Goal: Check status: Check status

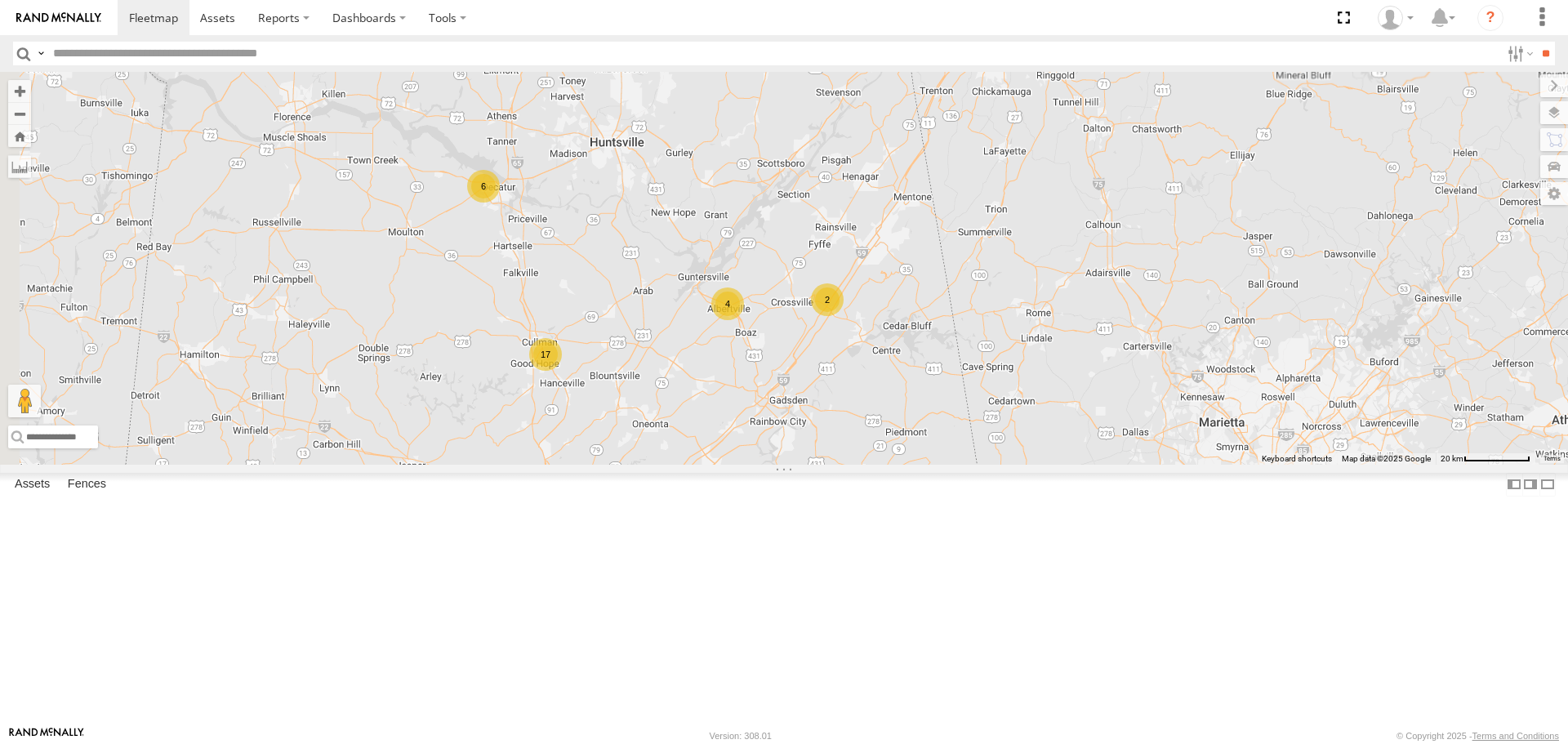
drag, startPoint x: 770, startPoint y: 388, endPoint x: 855, endPoint y: 400, distance: 85.8
click at [860, 404] on div "17 4 6 203 204 2" at bounding box center [784, 268] width 1568 height 392
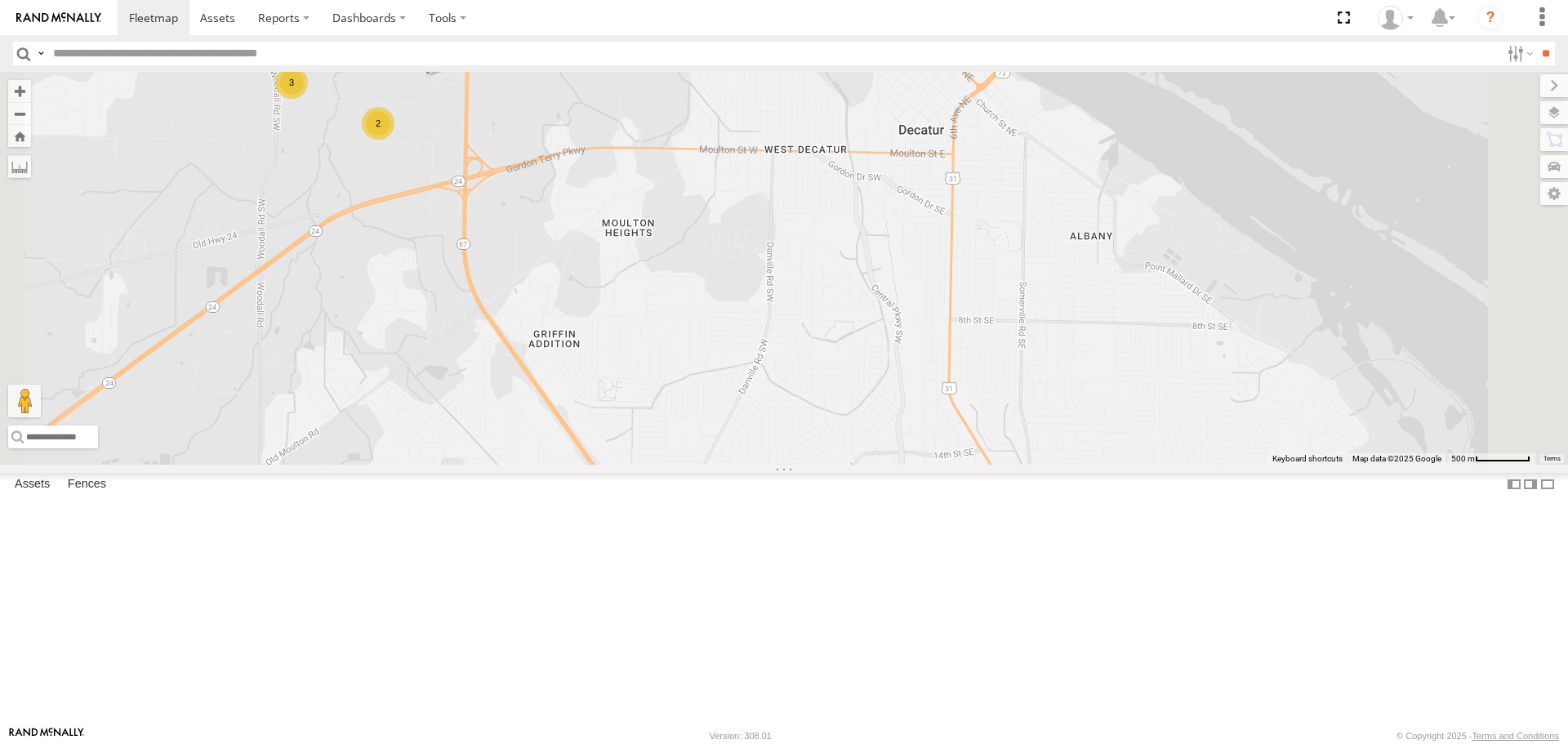
click at [446, 77] on span at bounding box center [427, 54] width 36 height 44
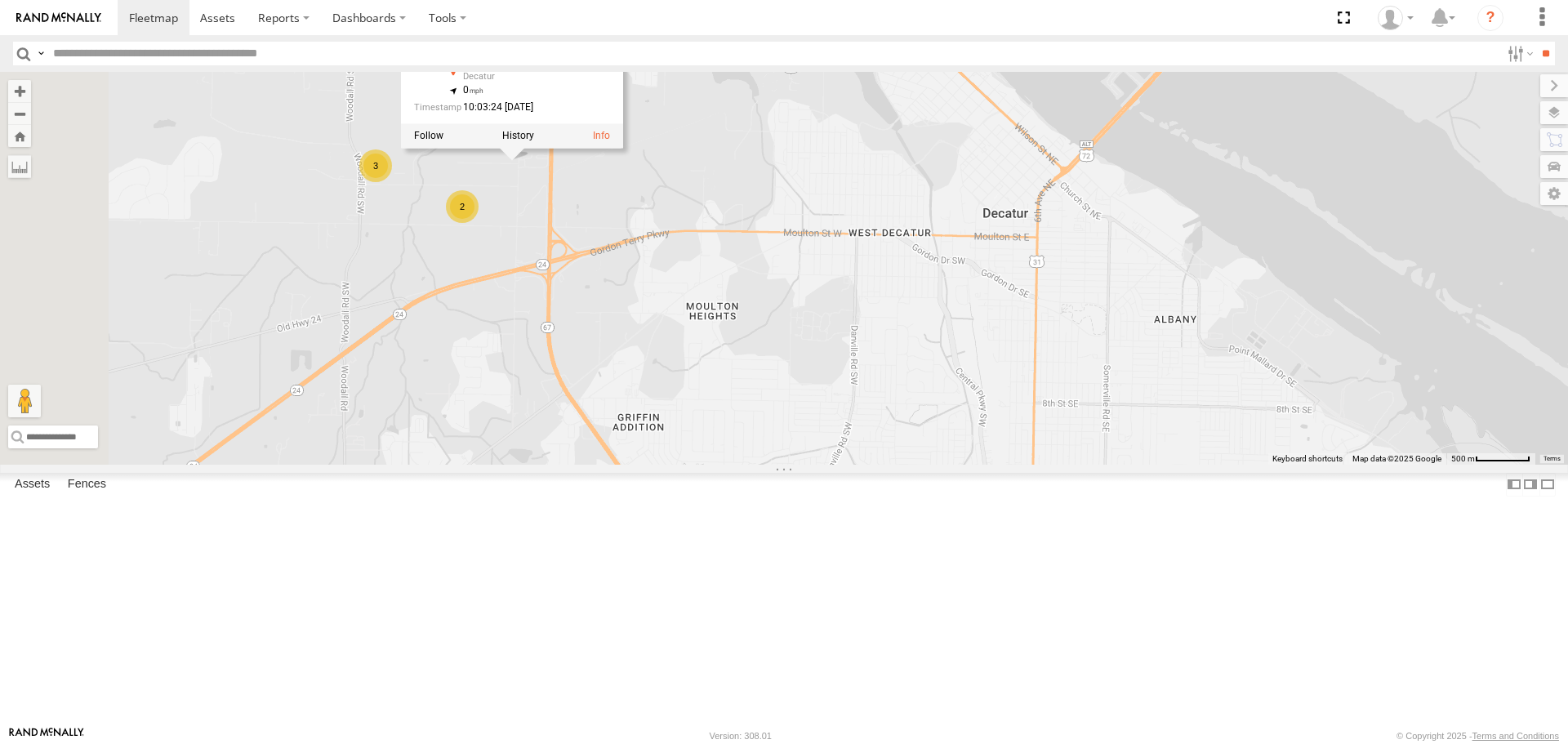
drag, startPoint x: 658, startPoint y: 264, endPoint x: 726, endPoint y: 333, distance: 96.9
click at [742, 348] on div "203 204 205 2 3 205 All Assets Refreshment Pl Decatur 34.61054 , -87.03521 0 10…" at bounding box center [784, 268] width 1568 height 392
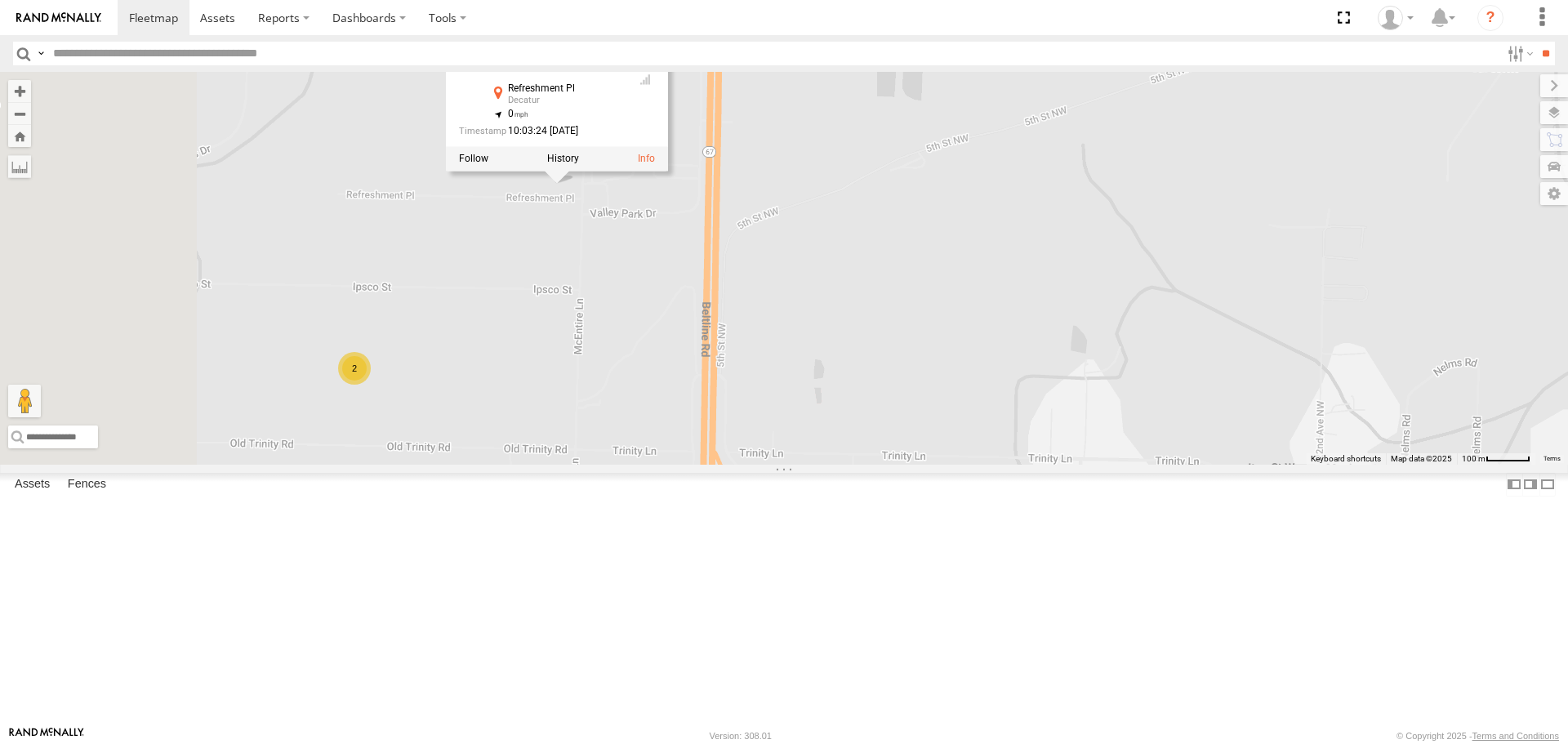
drag, startPoint x: 691, startPoint y: 342, endPoint x: 764, endPoint y: 363, distance: 76.0
click at [787, 370] on div "203 204 205 205 All Assets Refreshment Pl Decatur 34.61054 , -87.03521 0 10:03:…" at bounding box center [784, 268] width 1568 height 392
click at [743, 335] on div "203 204 205 205 All Assets Refreshment Pl Decatur 34.61054 , -87.03521 0 10:03:…" at bounding box center [784, 268] width 1568 height 392
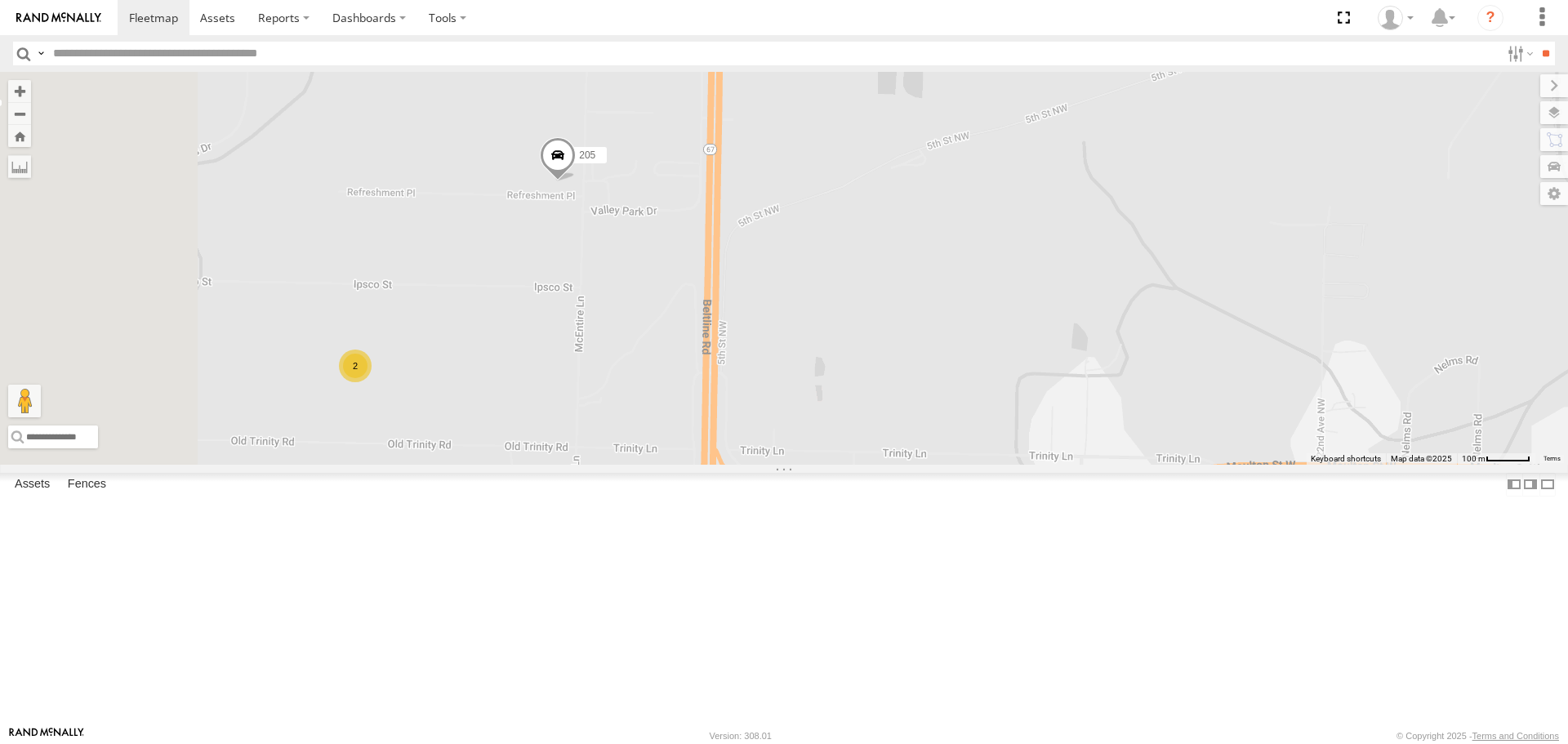
click at [576, 181] on span at bounding box center [557, 159] width 36 height 44
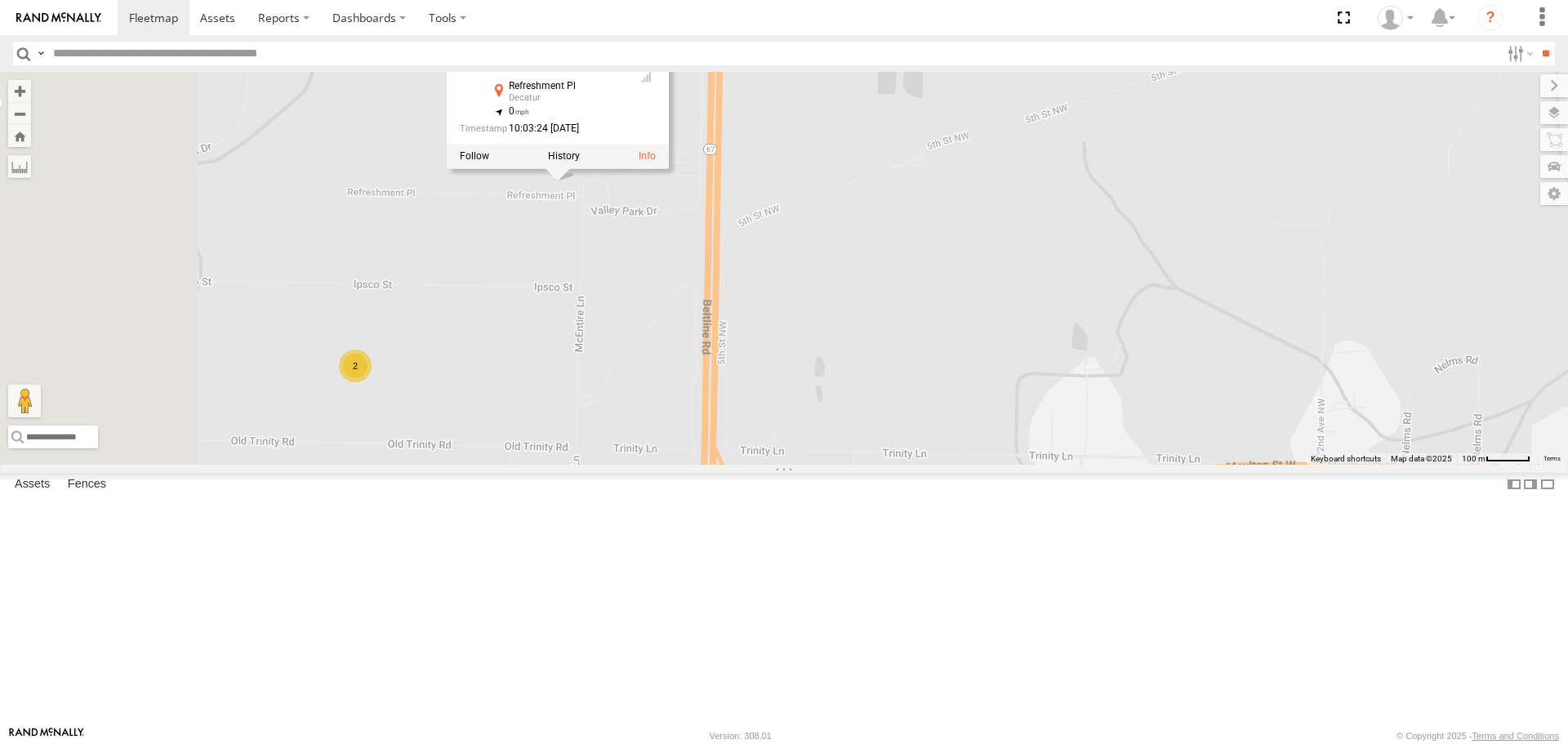
drag, startPoint x: 782, startPoint y: 348, endPoint x: 830, endPoint y: 403, distance: 73.0
click at [831, 403] on div "203 204 205 2 205 All Assets Refreshment Pl Decatur 34.61054 , -87.03521 0 10:0…" at bounding box center [784, 268] width 1568 height 392
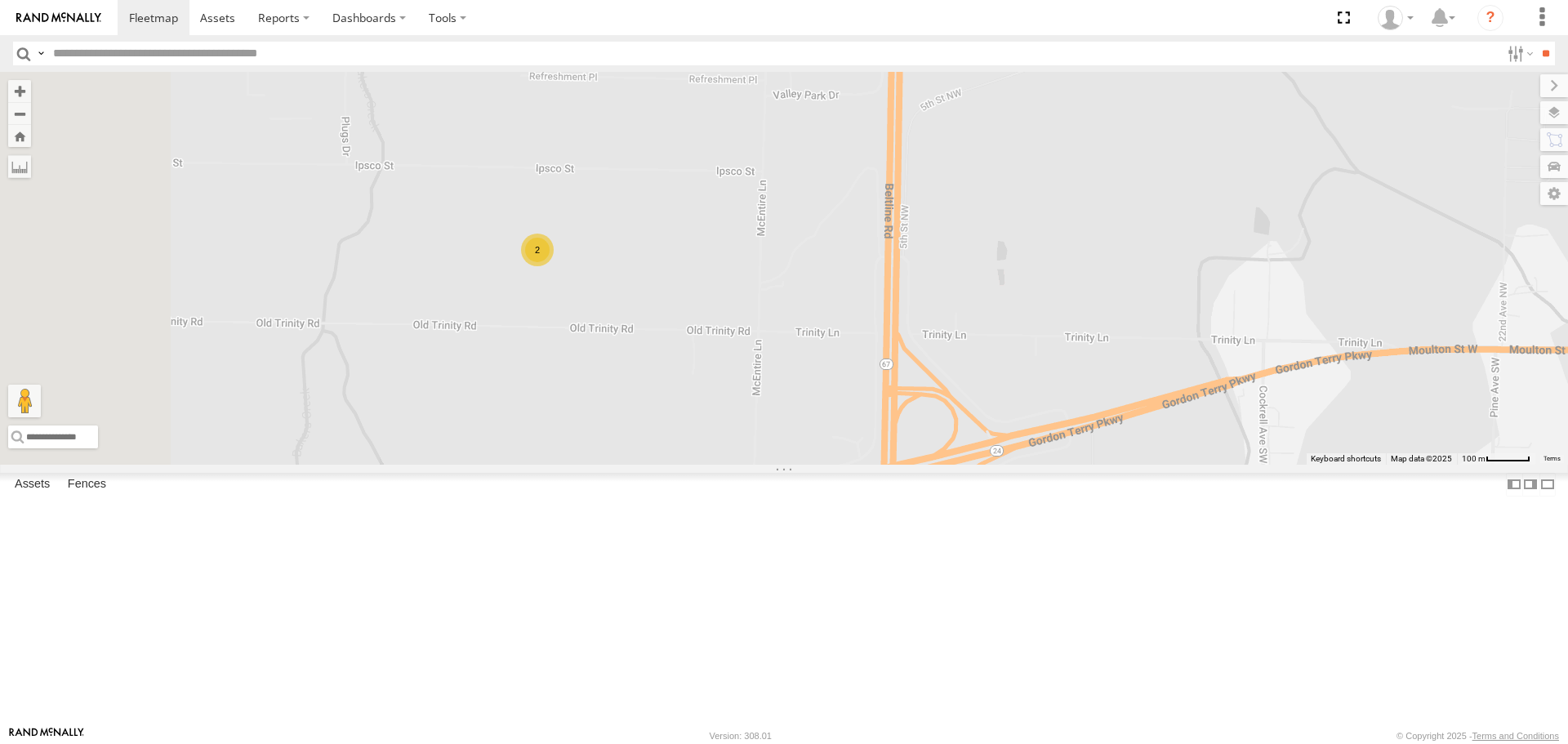
drag, startPoint x: 777, startPoint y: 372, endPoint x: 909, endPoint y: 383, distance: 132.5
click at [955, 253] on div "203 204 205 2 205 All Assets Refreshment Pl Decatur 34.61054 , -87.03521 0 10:0…" at bounding box center [784, 268] width 1568 height 392
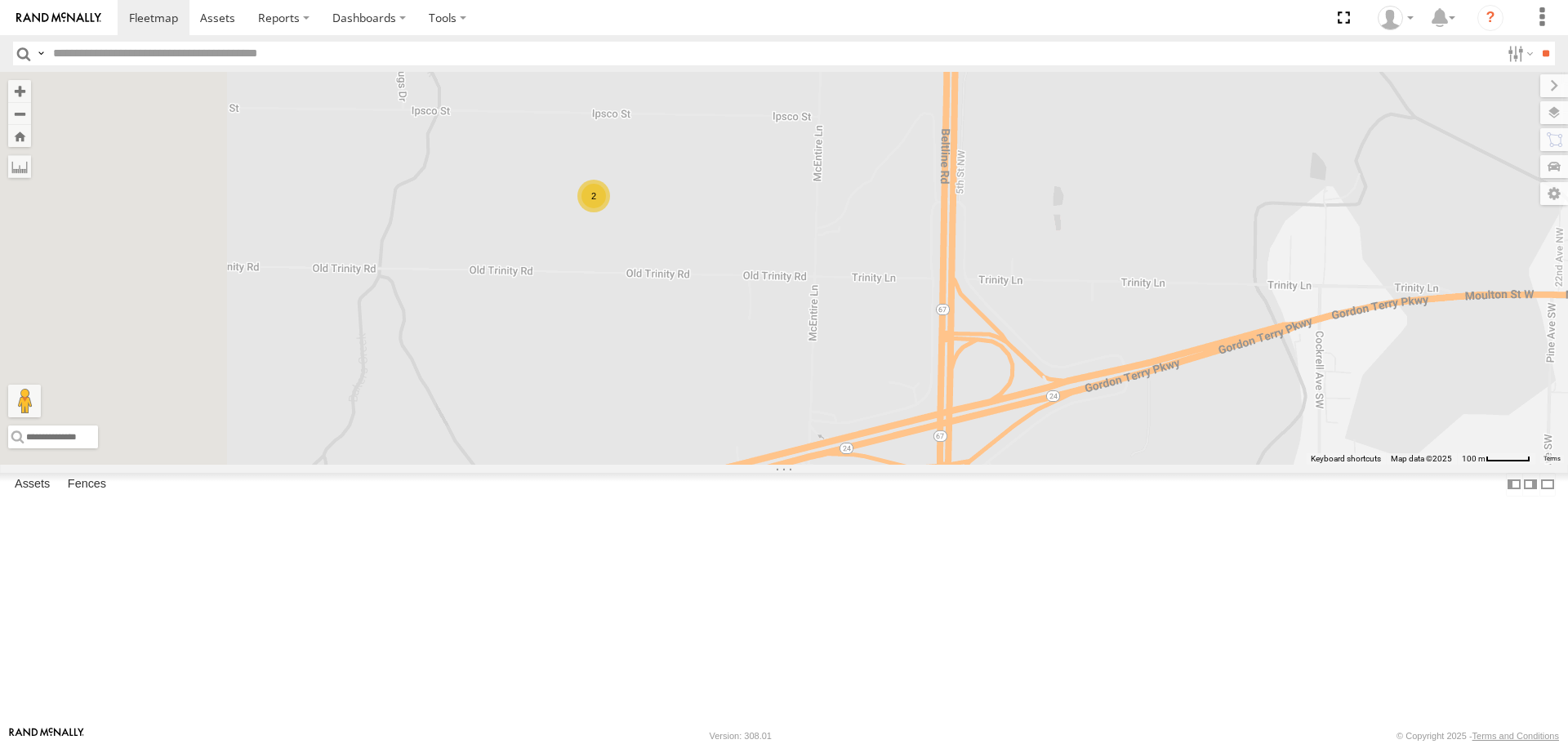
click at [972, 333] on div "203 204 205 2 205 All Assets Refreshment Pl Decatur 34.61054 , -87.03521 0 10:0…" at bounding box center [784, 268] width 1568 height 392
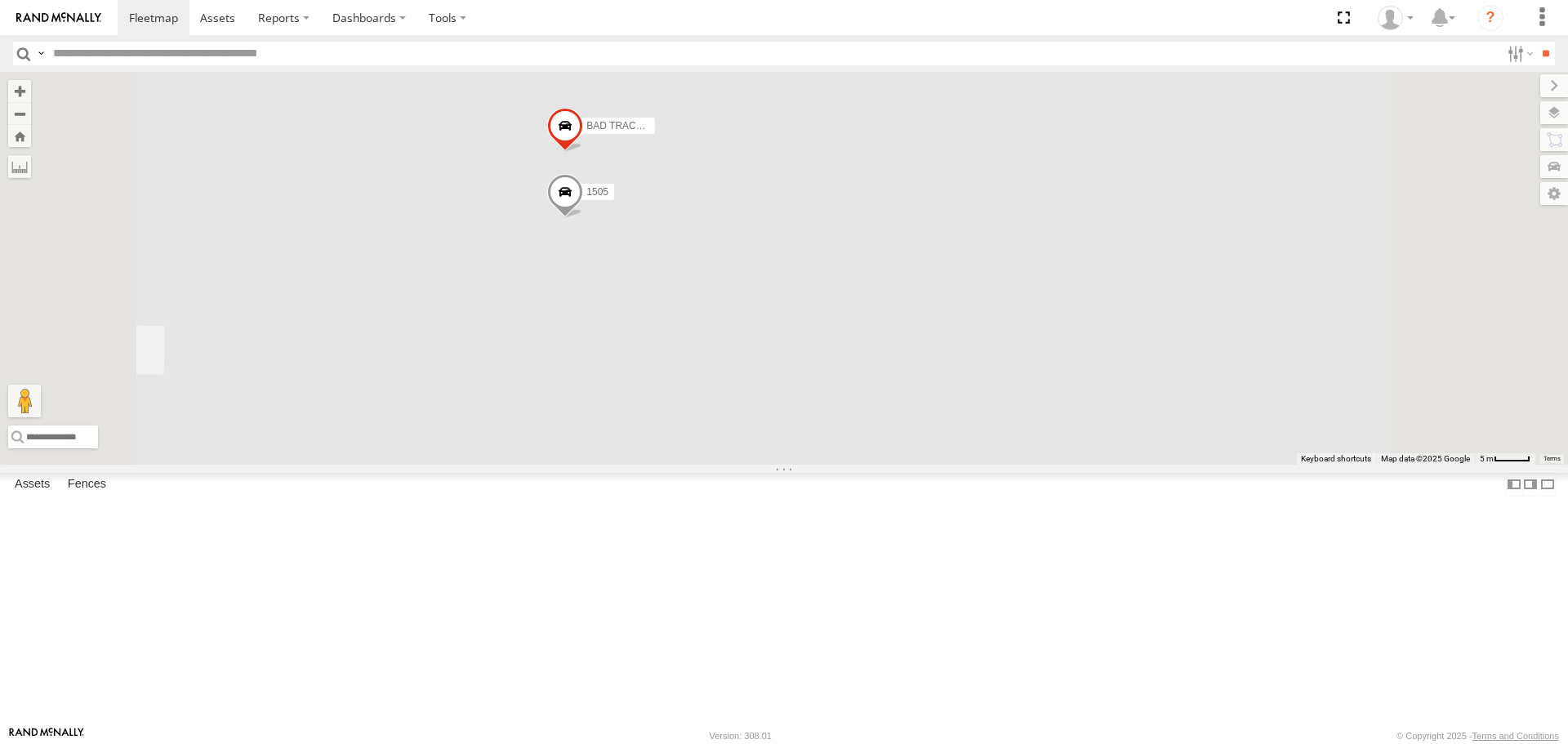
click at [583, 218] on span at bounding box center [565, 195] width 36 height 44
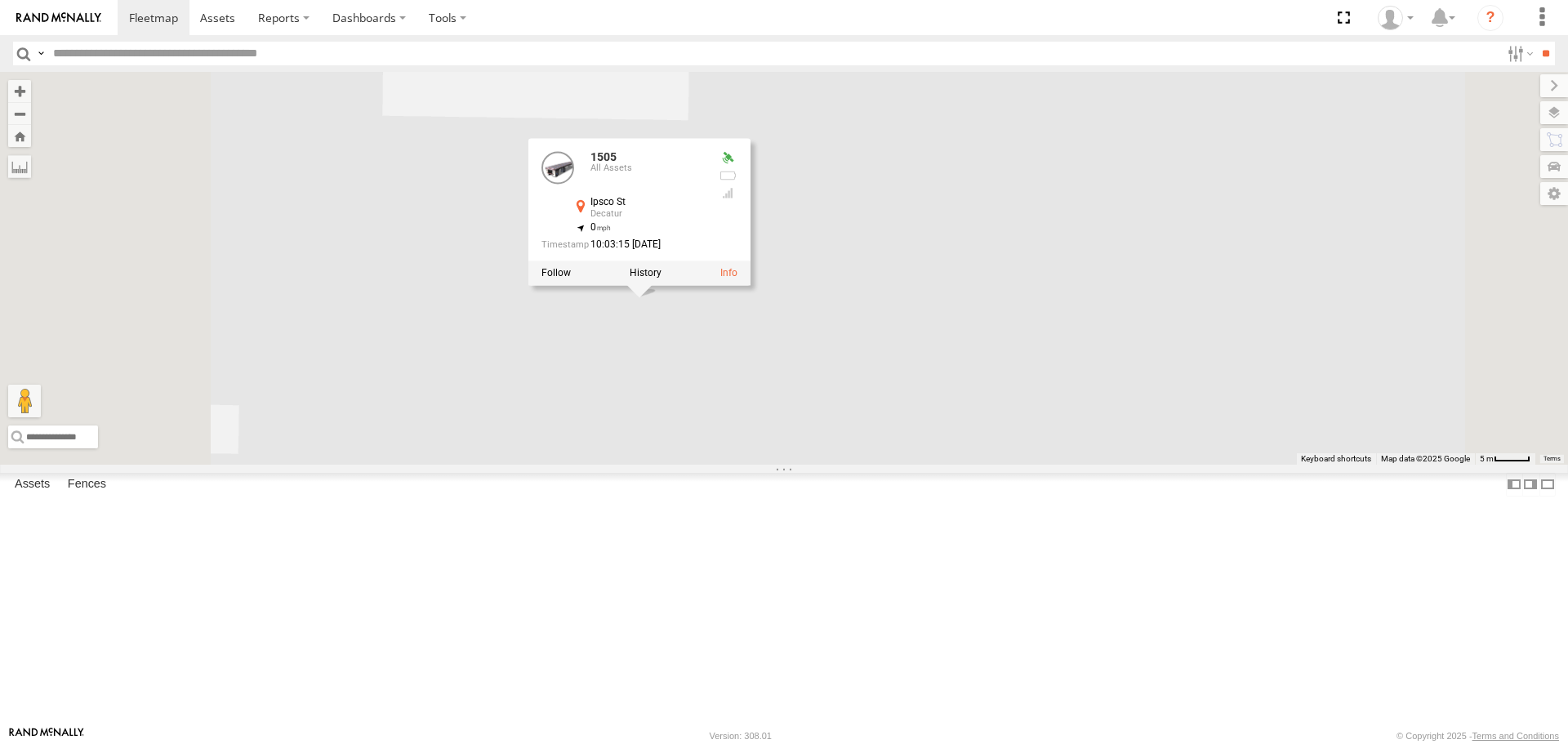
drag, startPoint x: 676, startPoint y: 382, endPoint x: 759, endPoint y: 468, distance: 119.5
click at [759, 463] on div "BAD TRACKER 1505 1505 All Assets Ipsco St Decatur 34.60644 , -87.04054 0 10:03:…" at bounding box center [784, 268] width 1568 height 392
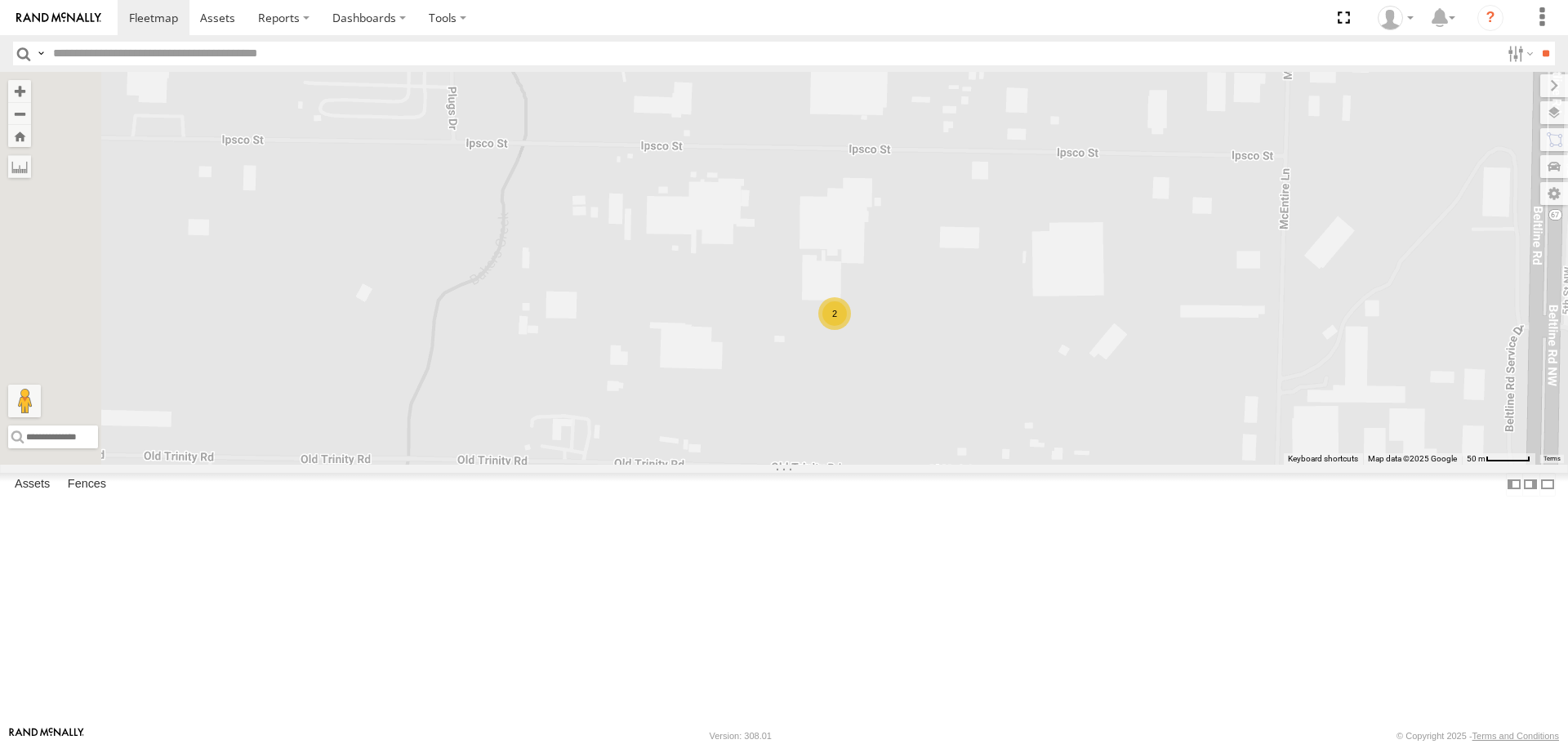
drag, startPoint x: 655, startPoint y: 582, endPoint x: 883, endPoint y: 509, distance: 239.4
click at [883, 463] on div "205 2" at bounding box center [784, 268] width 1568 height 392
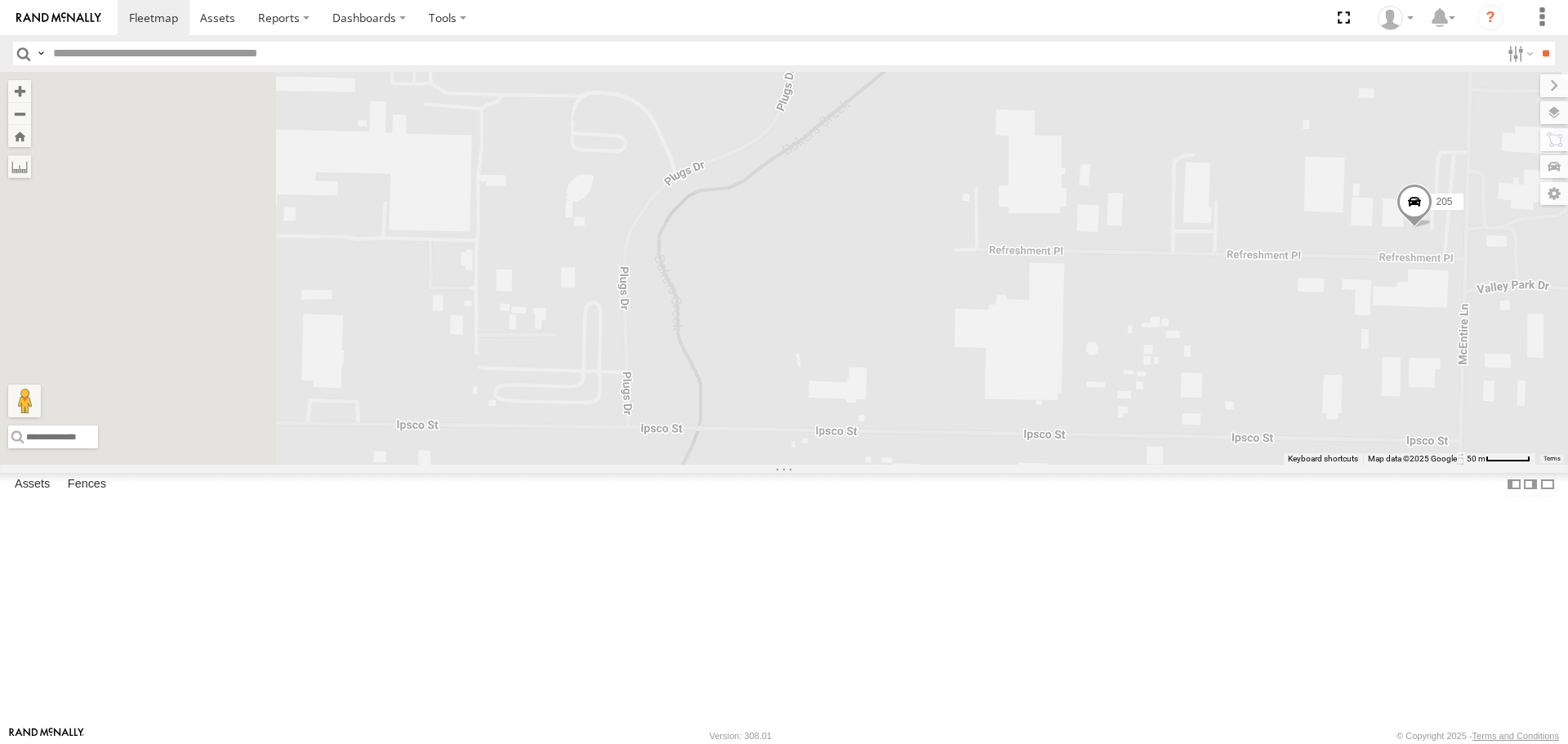
drag, startPoint x: 737, startPoint y: 275, endPoint x: 913, endPoint y: 573, distance: 346.1
click at [924, 463] on div "205 2" at bounding box center [784, 268] width 1568 height 392
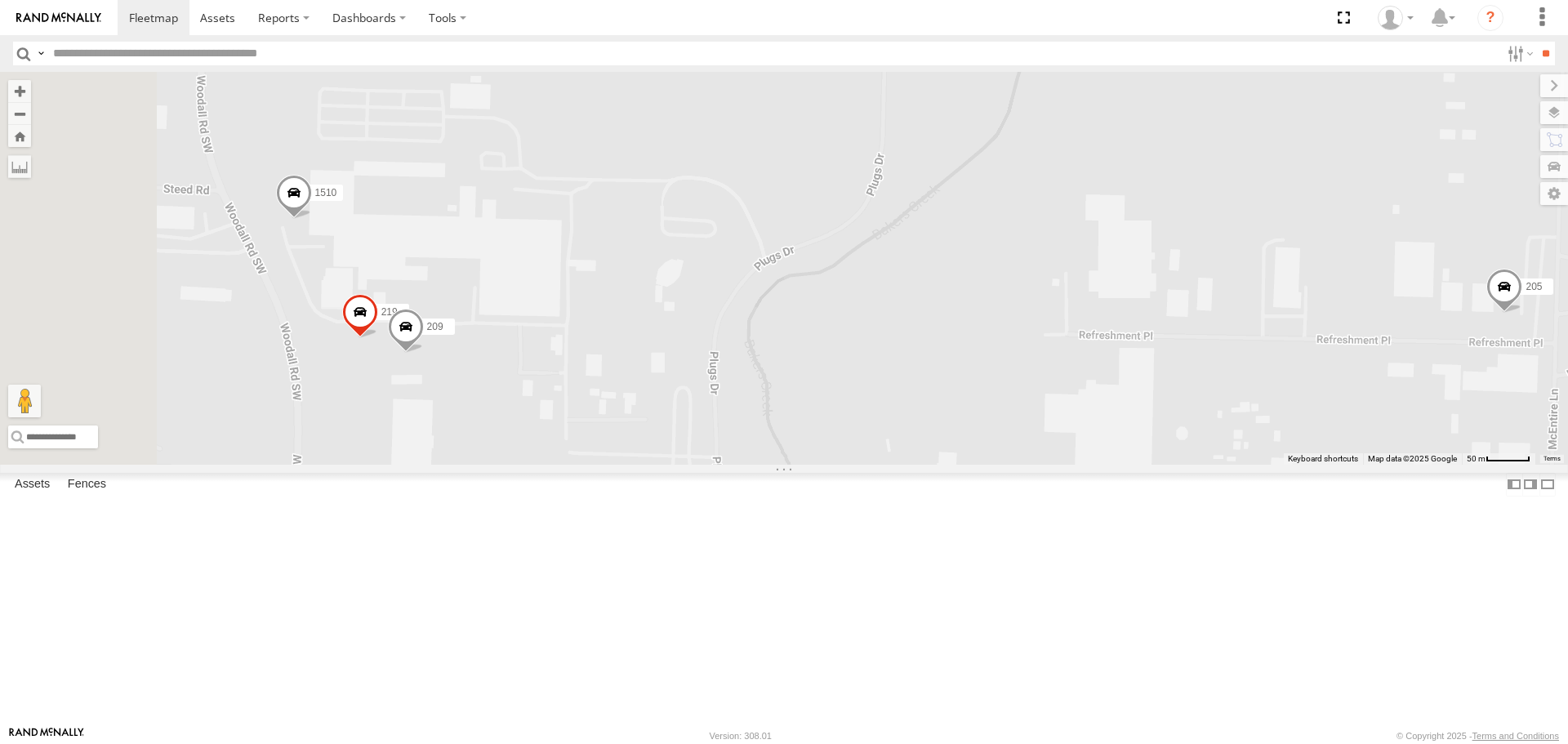
drag, startPoint x: 625, startPoint y: 376, endPoint x: 709, endPoint y: 415, distance: 92.6
click at [721, 411] on div "205 2 209 219 1510" at bounding box center [784, 268] width 1568 height 392
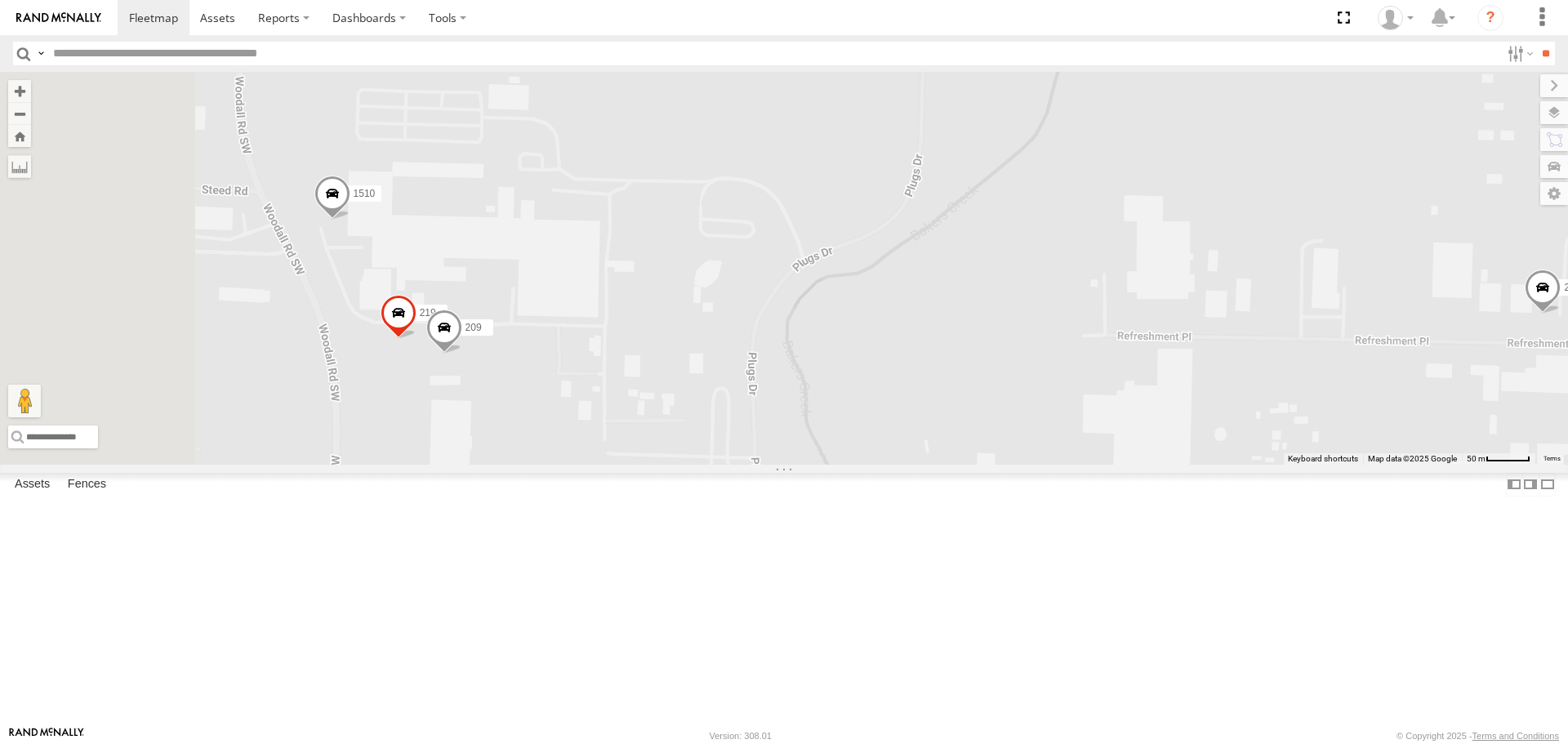
click at [462, 354] on span at bounding box center [444, 332] width 36 height 44
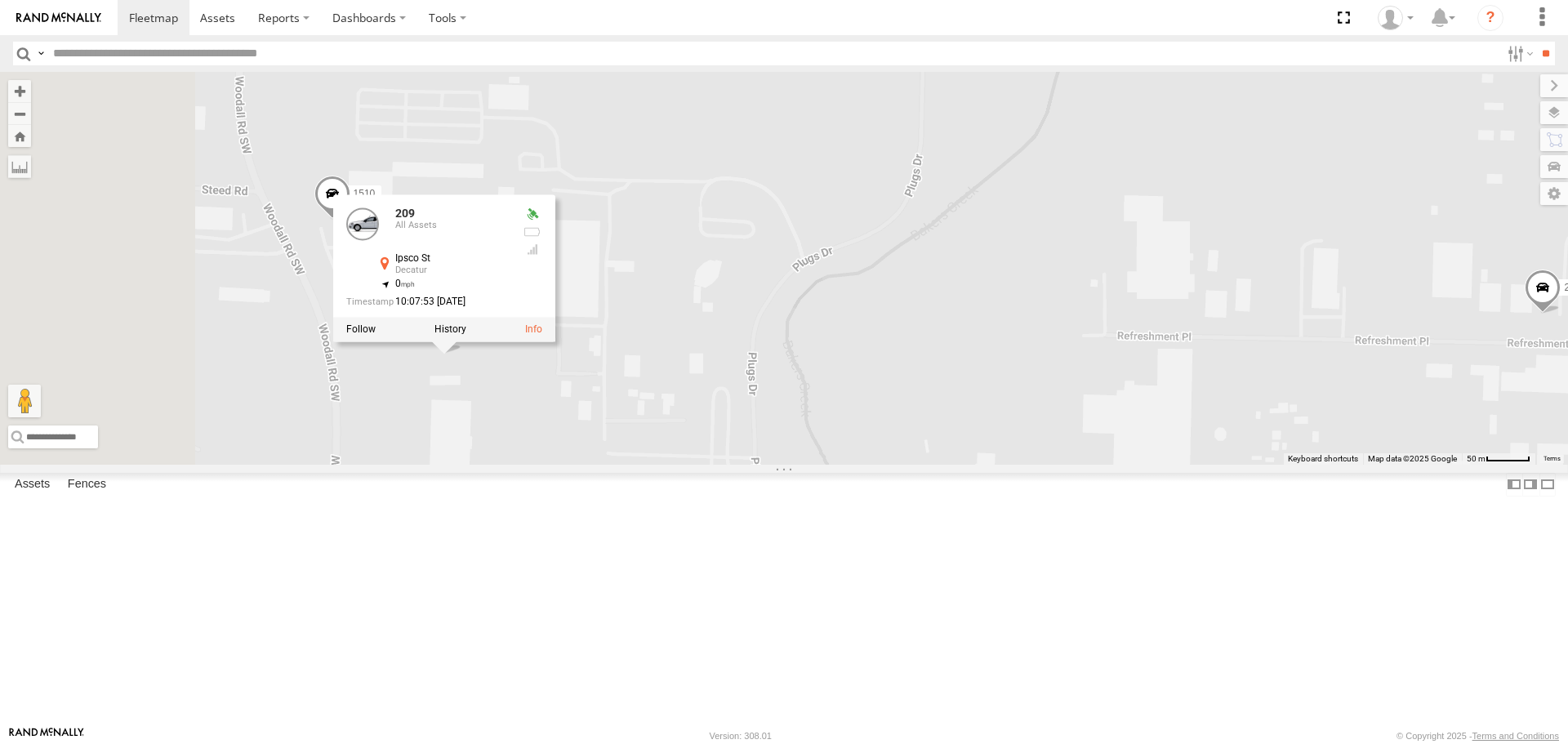
click at [682, 463] on div "205 2 209 219 1510 209 All Assets Ipsco St Decatur 34.61011 , -87.04965 0 10:07…" at bounding box center [784, 268] width 1568 height 392
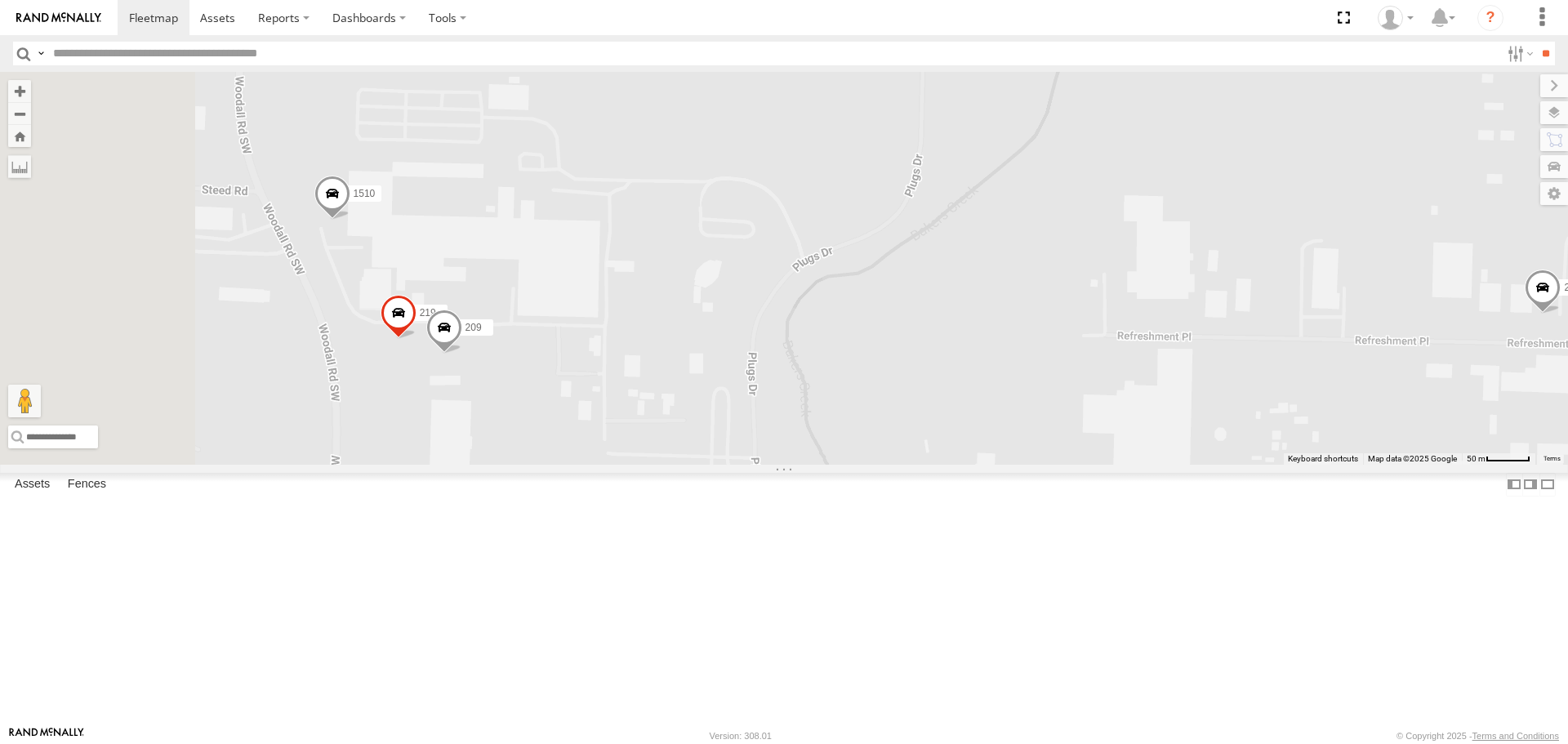
click at [350, 219] on span at bounding box center [332, 197] width 36 height 44
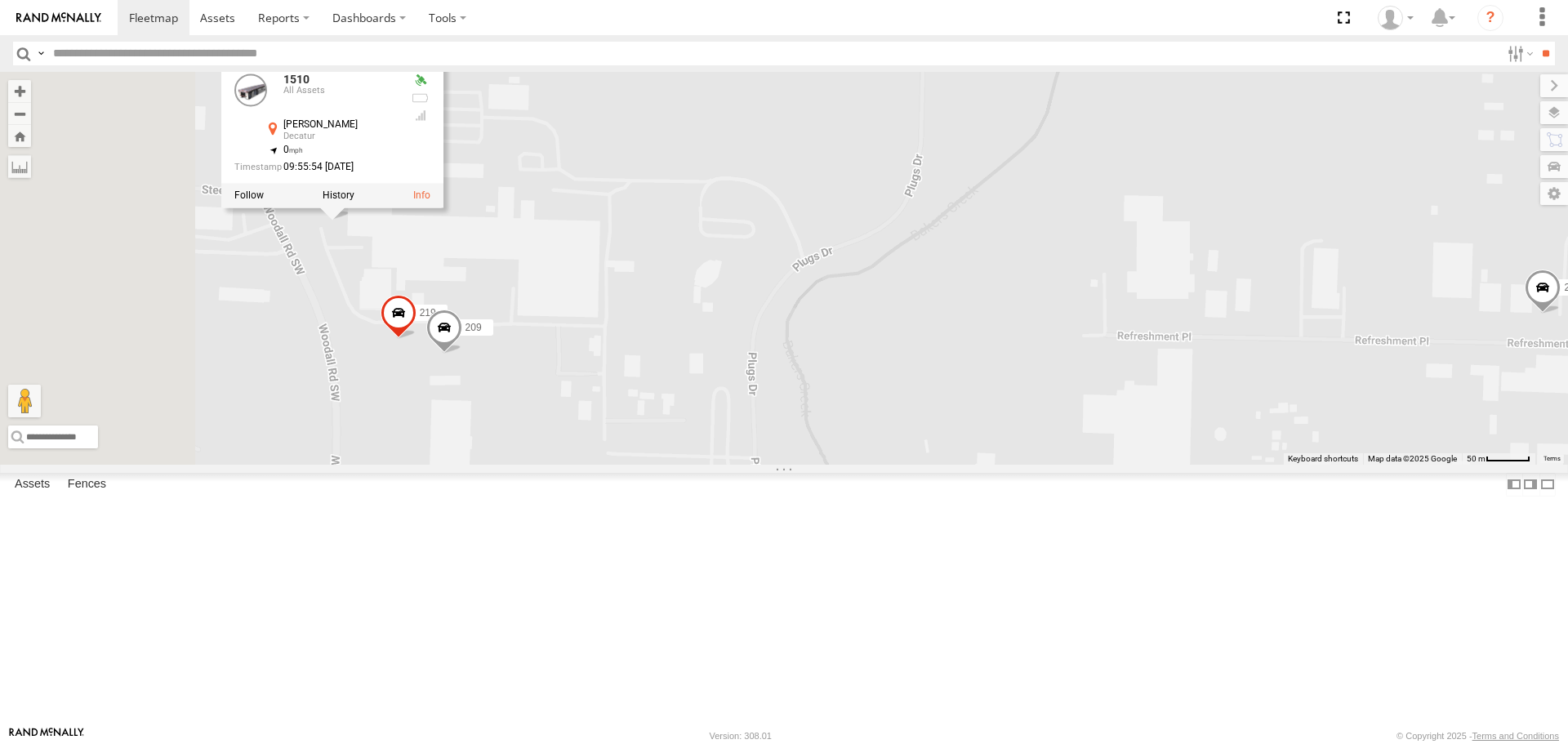
click at [561, 366] on div "205 2 209 219 1510 1510 All [STREET_ADDRESS][PERSON_NAME] Decatur 34.61156 , -8…" at bounding box center [784, 268] width 1568 height 392
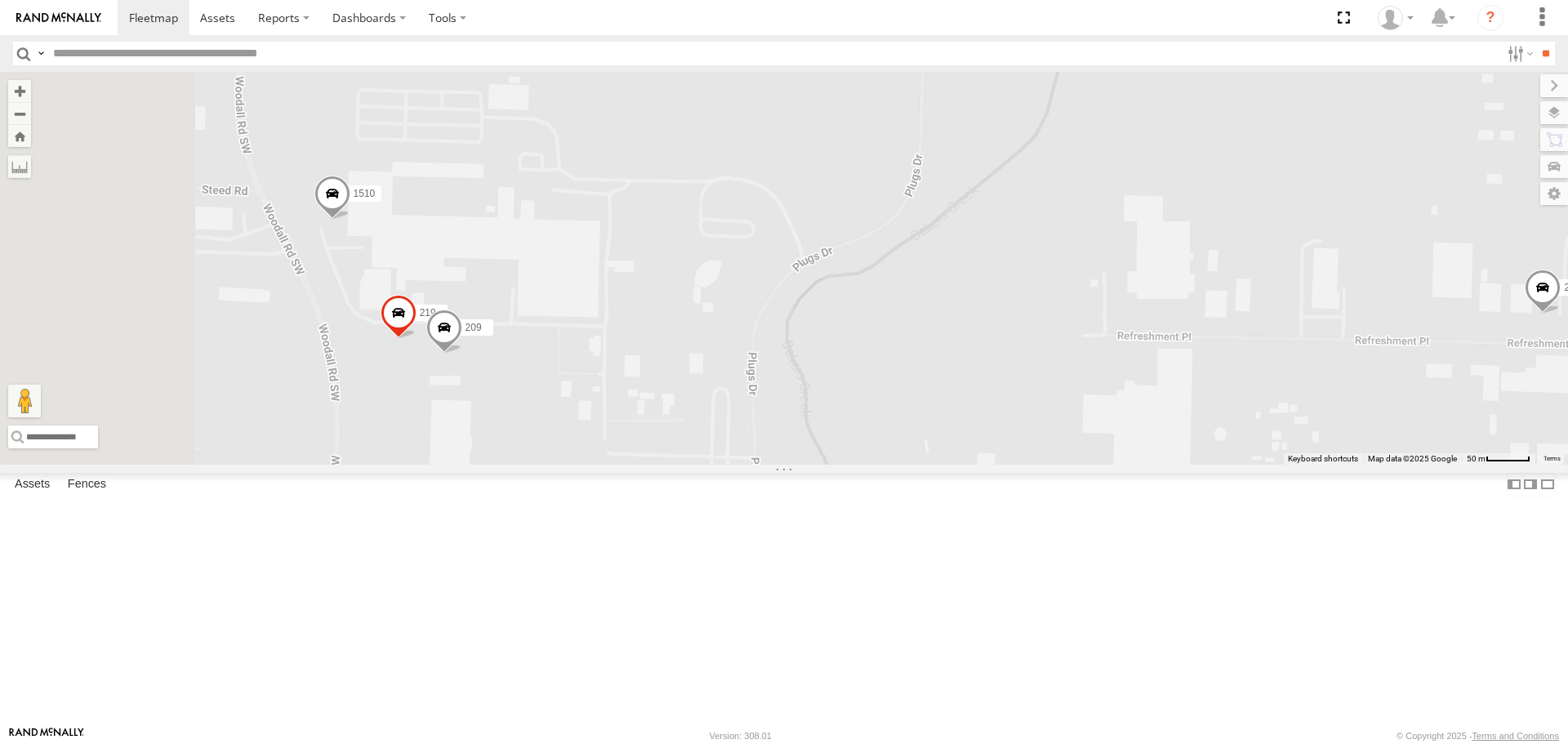
click at [462, 354] on span at bounding box center [444, 332] width 36 height 44
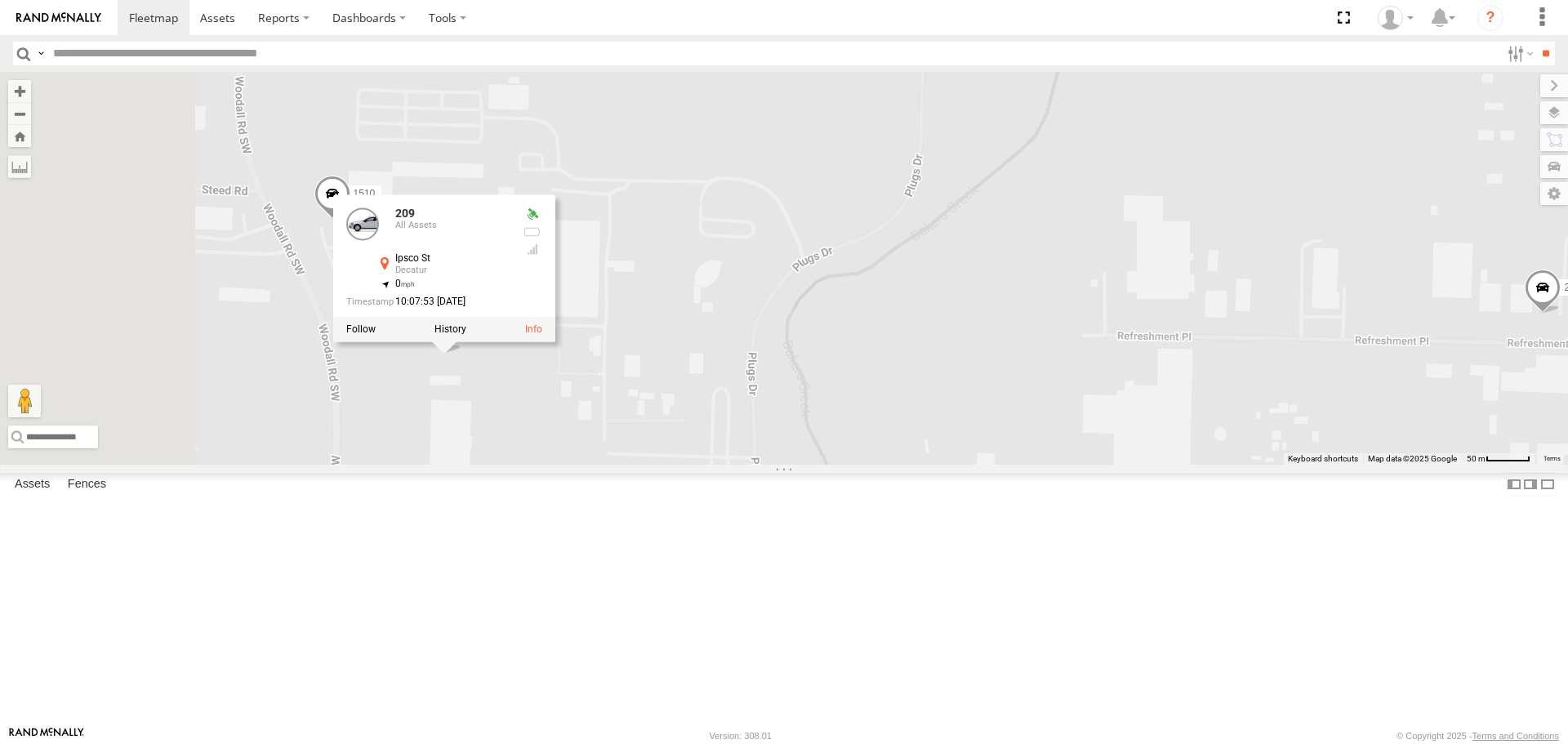
click at [715, 463] on div "205 2 209 219 1510 209 All Assets Ipsco St Decatur 34.61011 , -87.04965 0 10:07…" at bounding box center [784, 268] width 1568 height 392
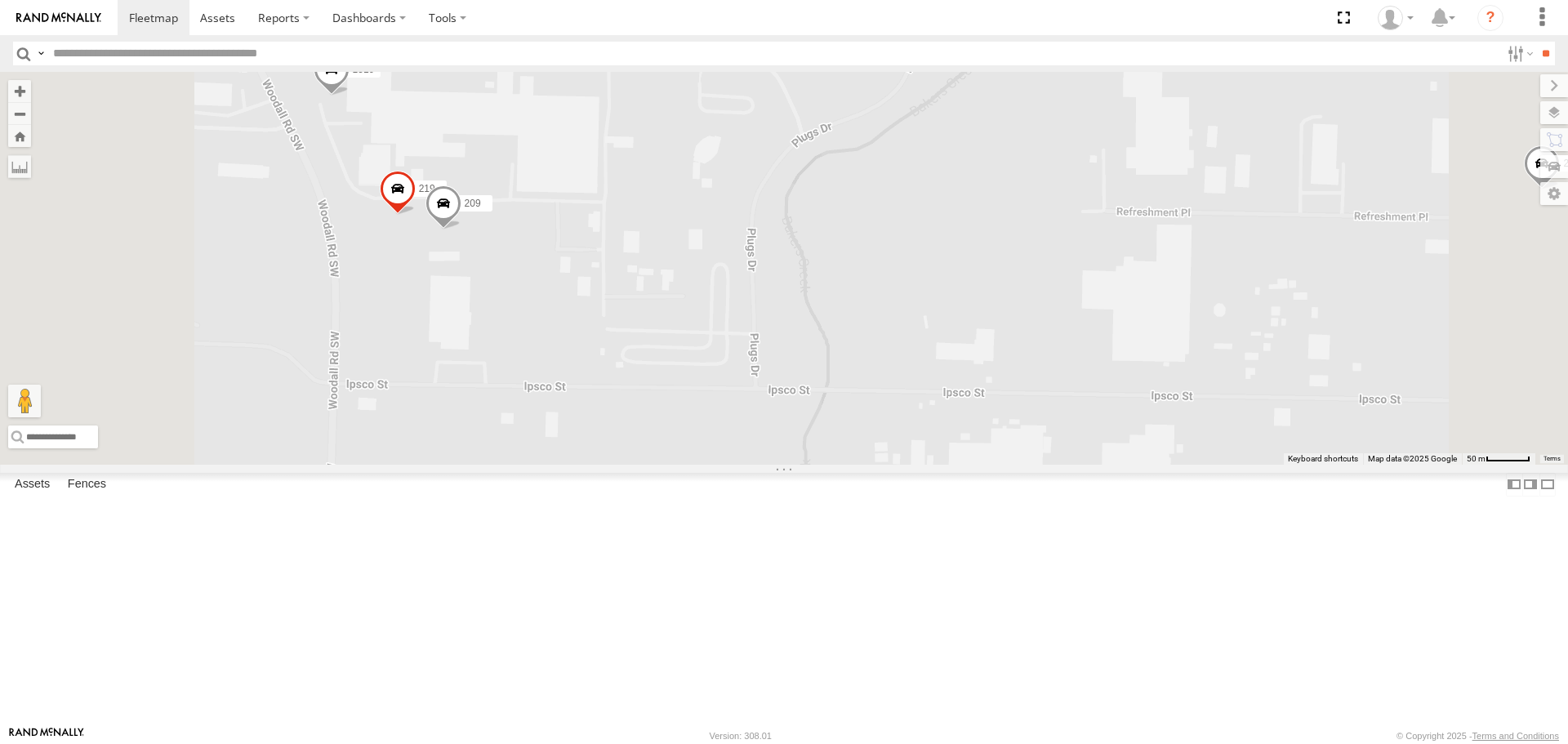
drag, startPoint x: 746, startPoint y: 440, endPoint x: 766, endPoint y: 361, distance: 81.5
click at [751, 347] on div "205 1510 209 219" at bounding box center [784, 268] width 1568 height 392
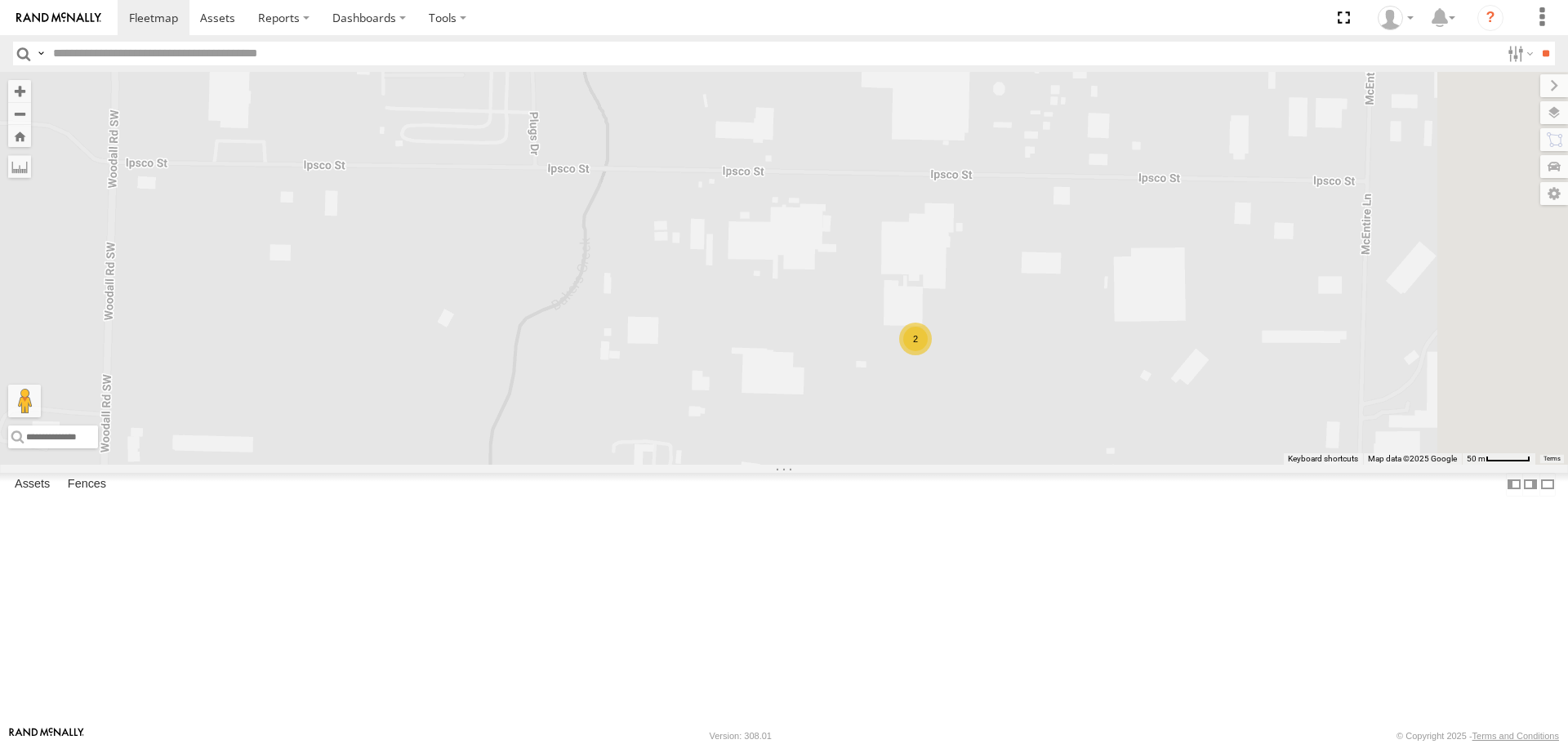
drag, startPoint x: 1115, startPoint y: 517, endPoint x: 885, endPoint y: 282, distance: 328.8
click at [885, 282] on div "205 1510 209 219 2" at bounding box center [784, 268] width 1568 height 392
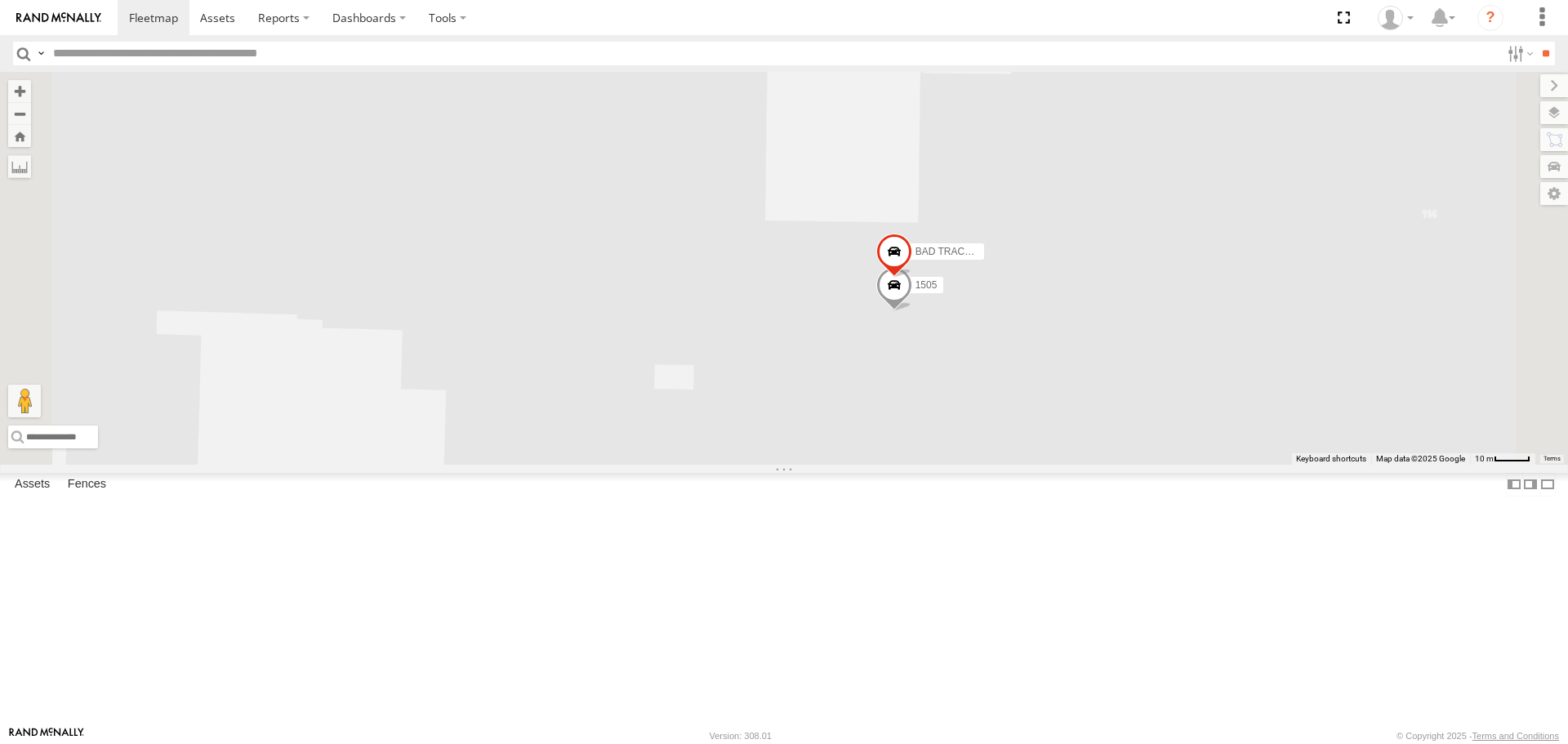
click at [912, 311] on span at bounding box center [894, 289] width 36 height 44
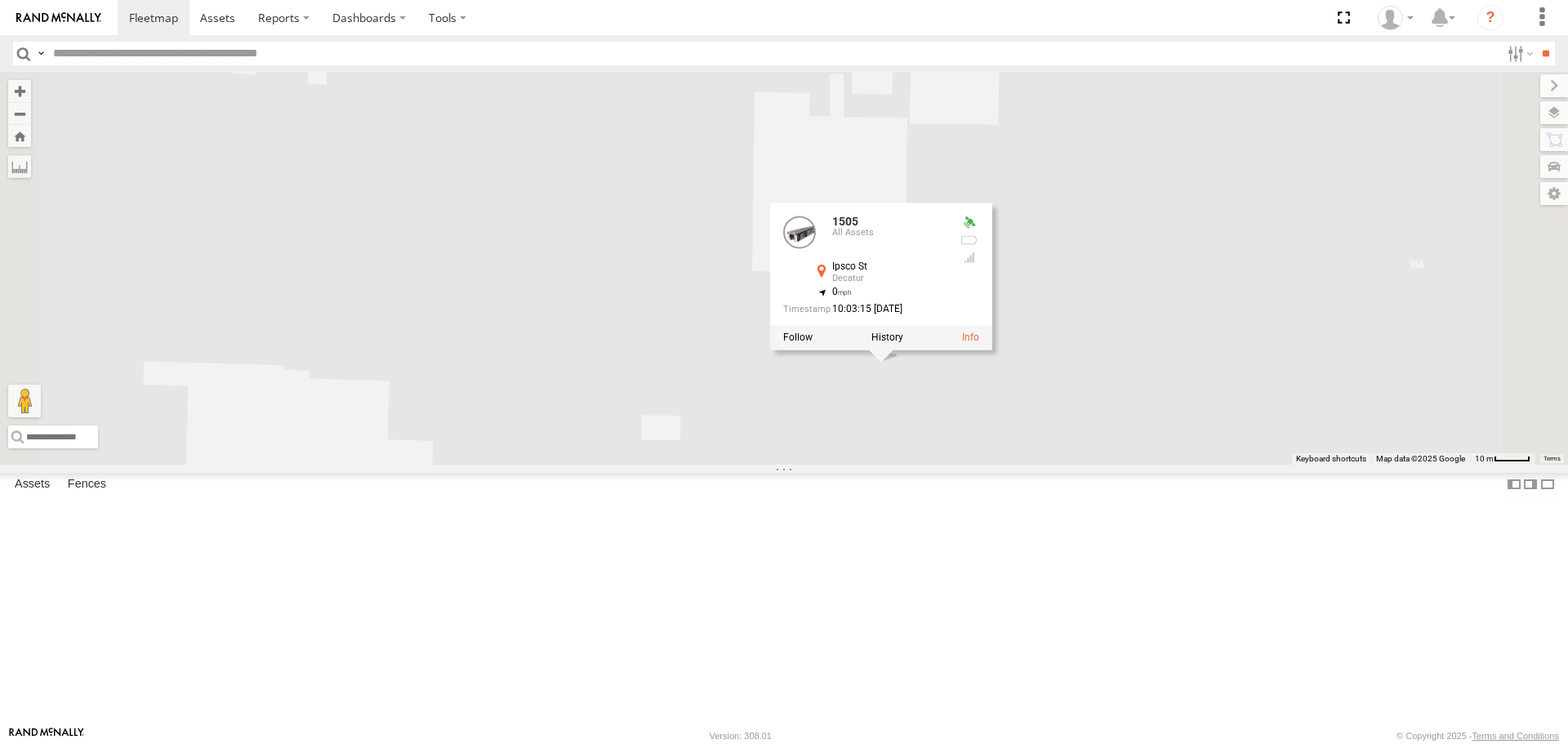
click at [968, 463] on div "205 1510 209 219 BAD TRACKER 1505 1505 All Assets Ipsco St Decatur 34.60644 , -…" at bounding box center [784, 268] width 1568 height 392
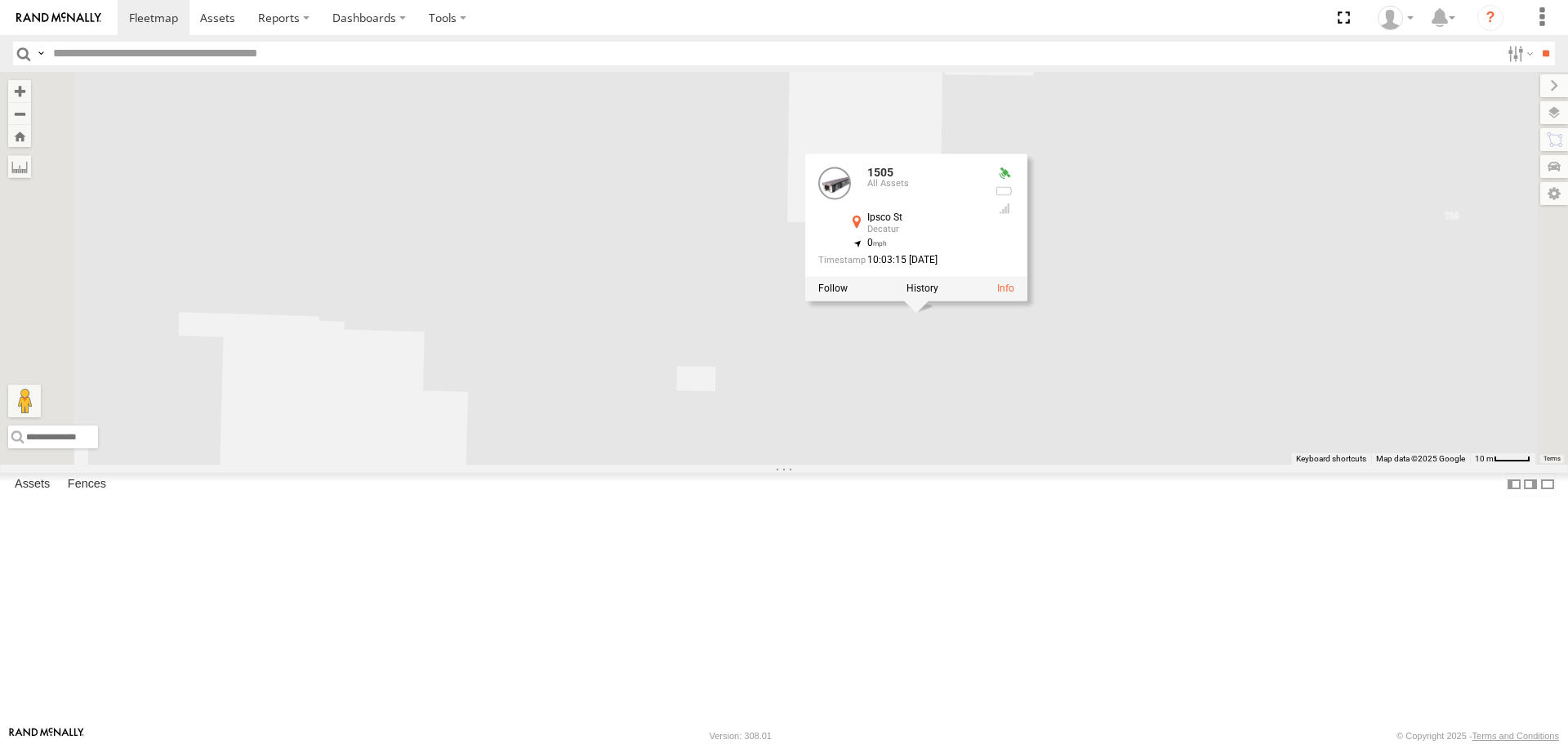
click at [1186, 463] on div "205 1510 209 219 BAD TRACKER 1505 1505 All Assets Ipsco St Decatur 34.60644 , -…" at bounding box center [784, 268] width 1568 height 392
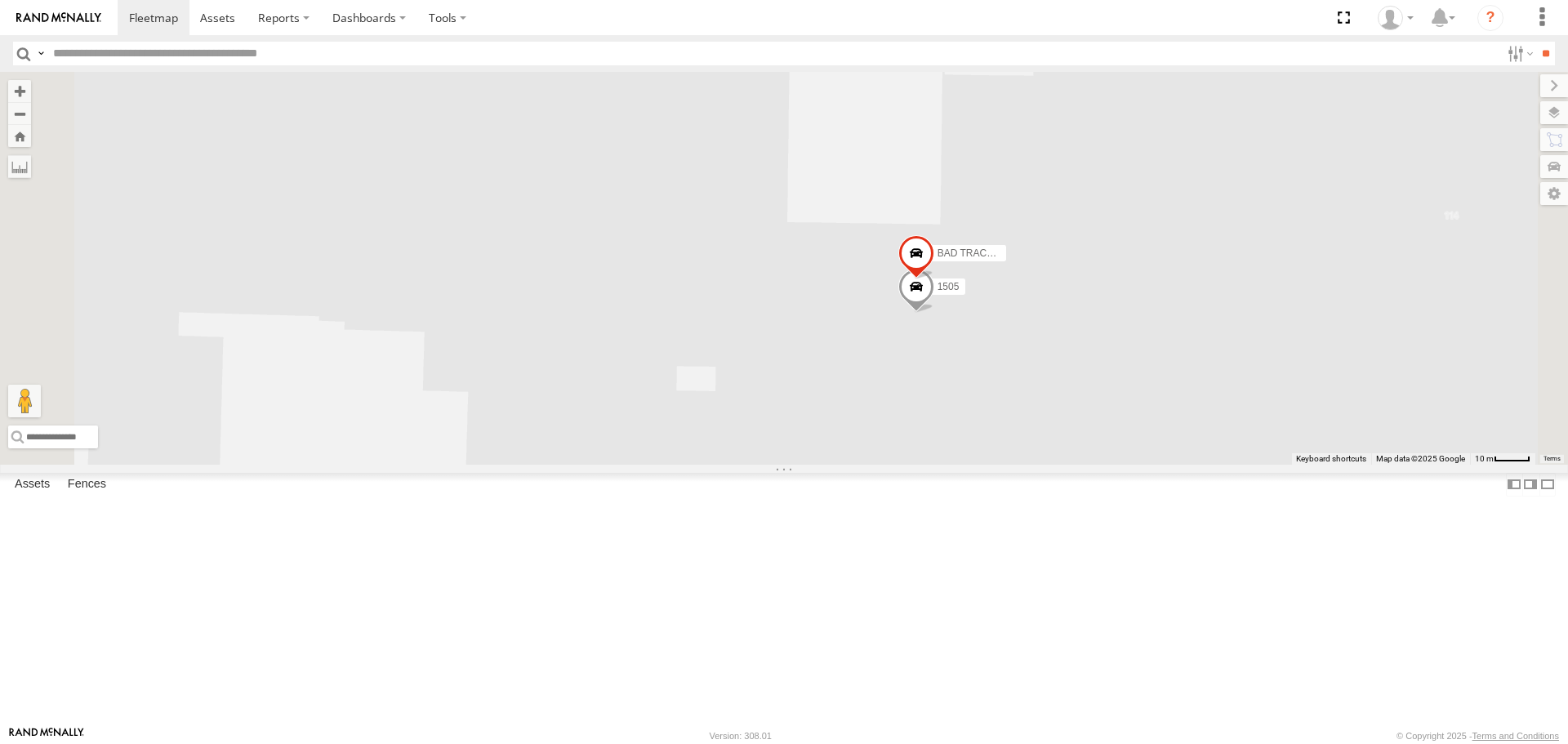
click at [935, 313] on span at bounding box center [916, 290] width 36 height 44
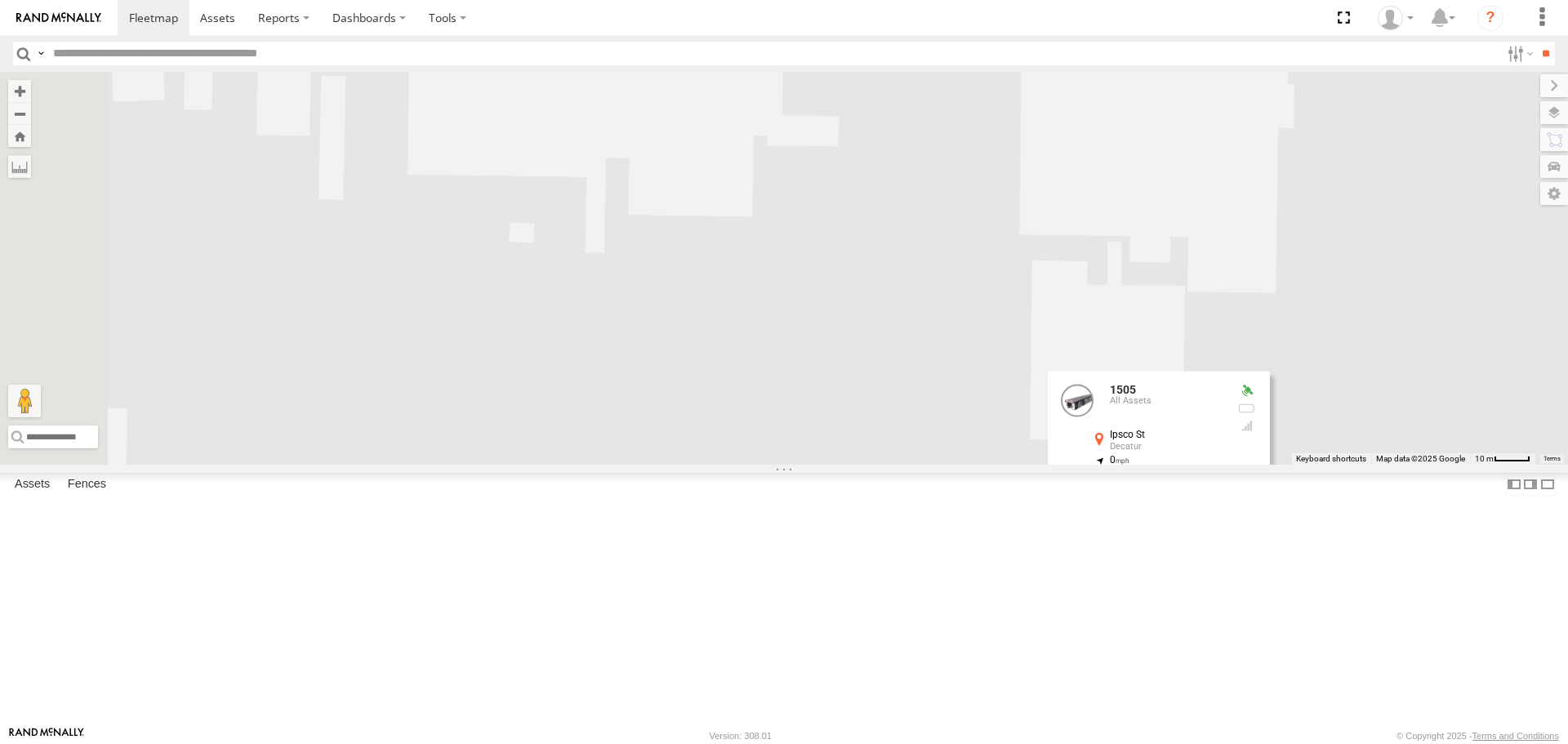
drag, startPoint x: 629, startPoint y: 238, endPoint x: 835, endPoint y: 463, distance: 305.1
click at [874, 463] on div "205 1510 209 219 BAD TRACKER 1505 1505 All Assets Ipsco St Decatur 34.60644 , -…" at bounding box center [784, 268] width 1568 height 392
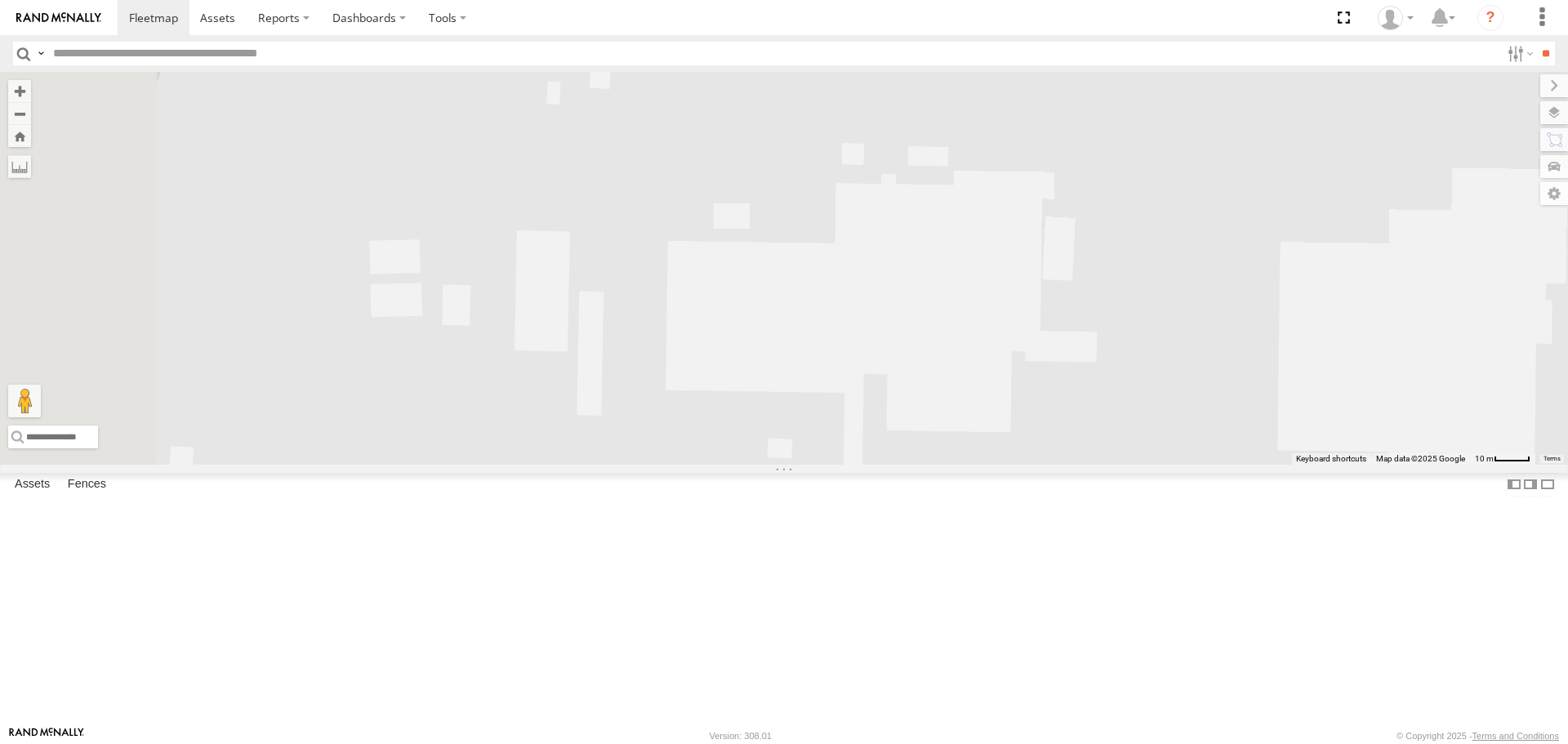
drag, startPoint x: 633, startPoint y: 314, endPoint x: 774, endPoint y: 439, distance: 188.4
click at [775, 439] on div "205 1510 209 219 BAD TRACKER 1505 1505 All Assets Ipsco St Decatur 34.60644 , -…" at bounding box center [784, 268] width 1568 height 392
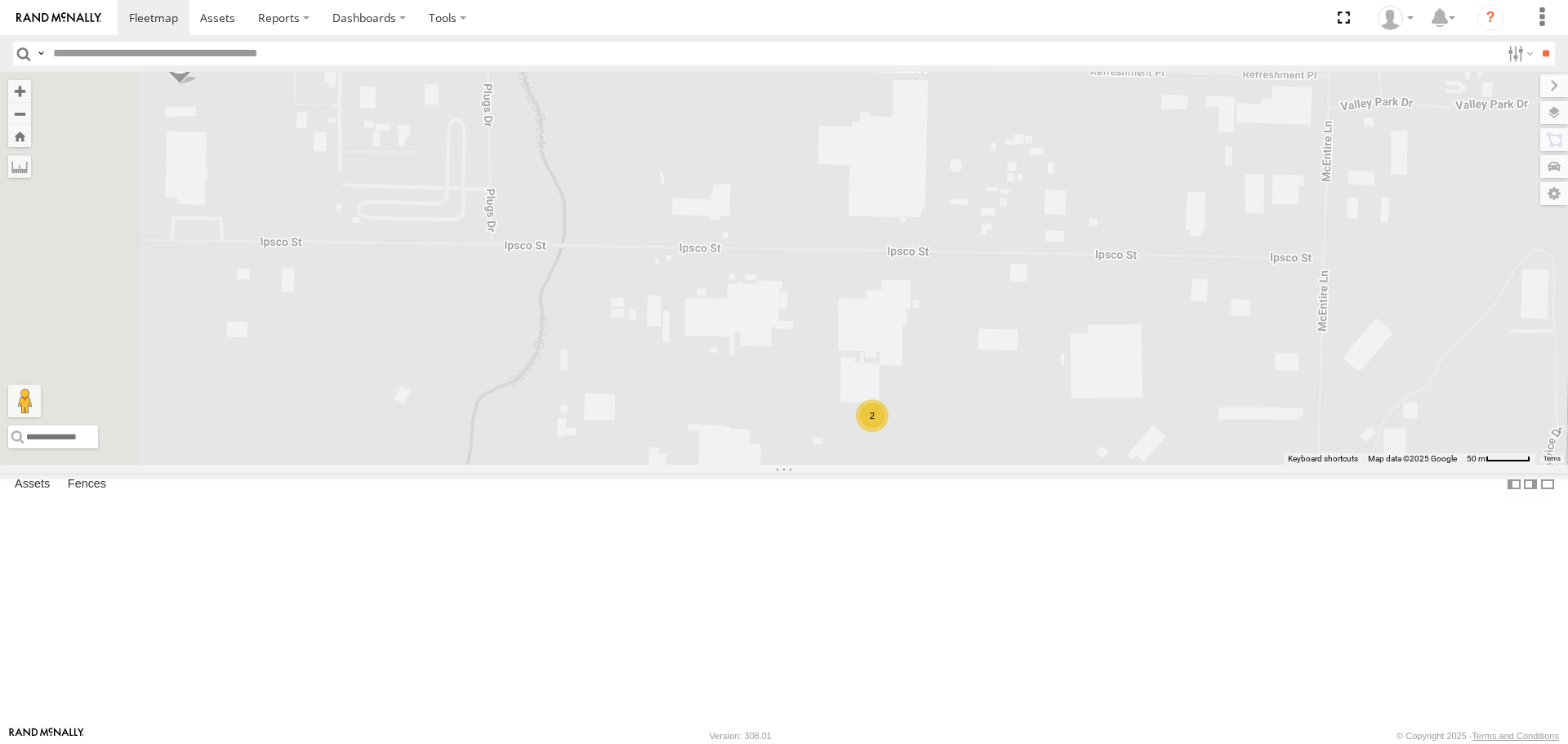
drag, startPoint x: 670, startPoint y: 305, endPoint x: 871, endPoint y: 484, distance: 269.2
click at [870, 463] on div "205 1510 209 219 2" at bounding box center [784, 268] width 1568 height 392
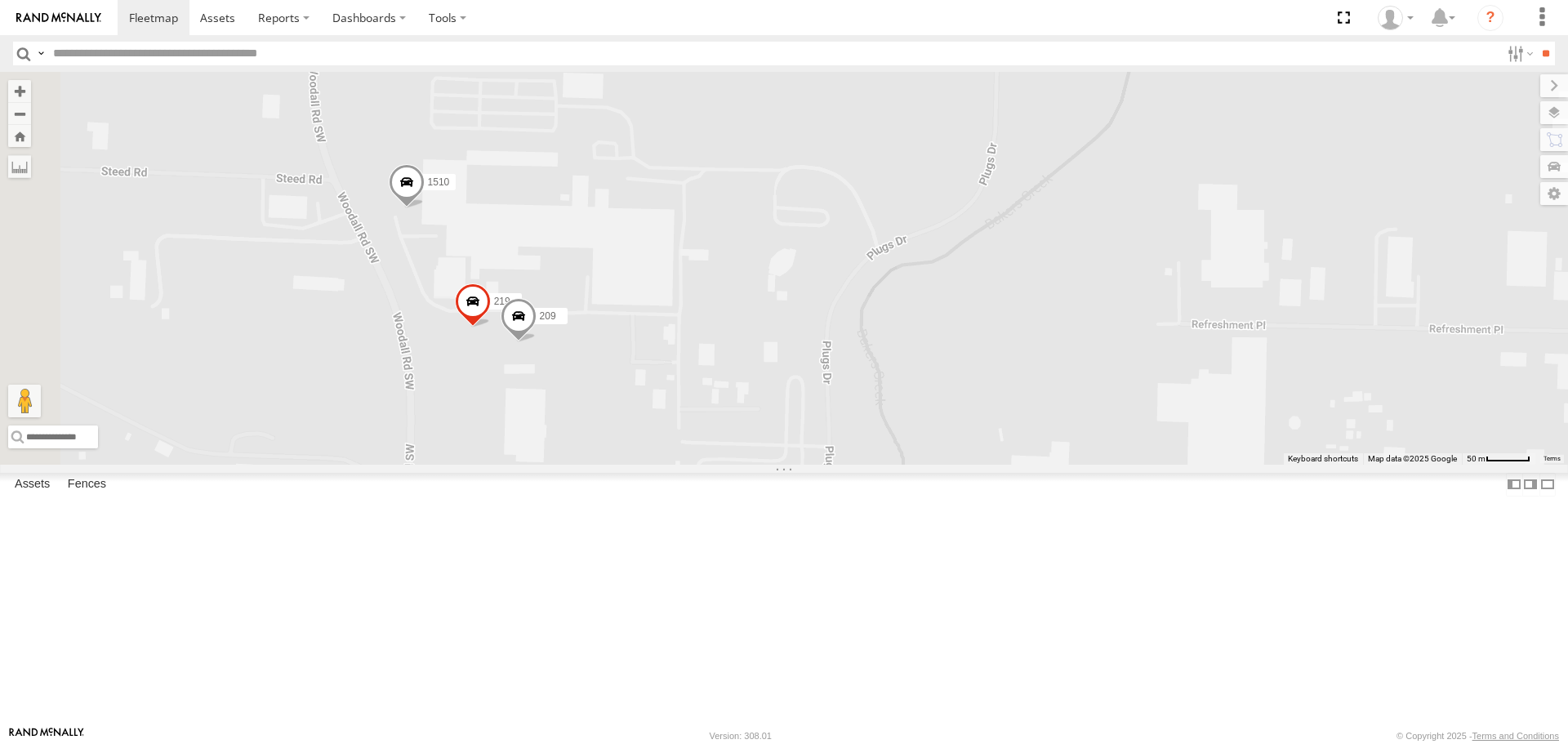
drag, startPoint x: 651, startPoint y: 418, endPoint x: 744, endPoint y: 484, distance: 114.0
click at [744, 463] on div "205 1510 209 219 2" at bounding box center [784, 268] width 1568 height 392
click at [537, 343] on span at bounding box center [518, 320] width 36 height 44
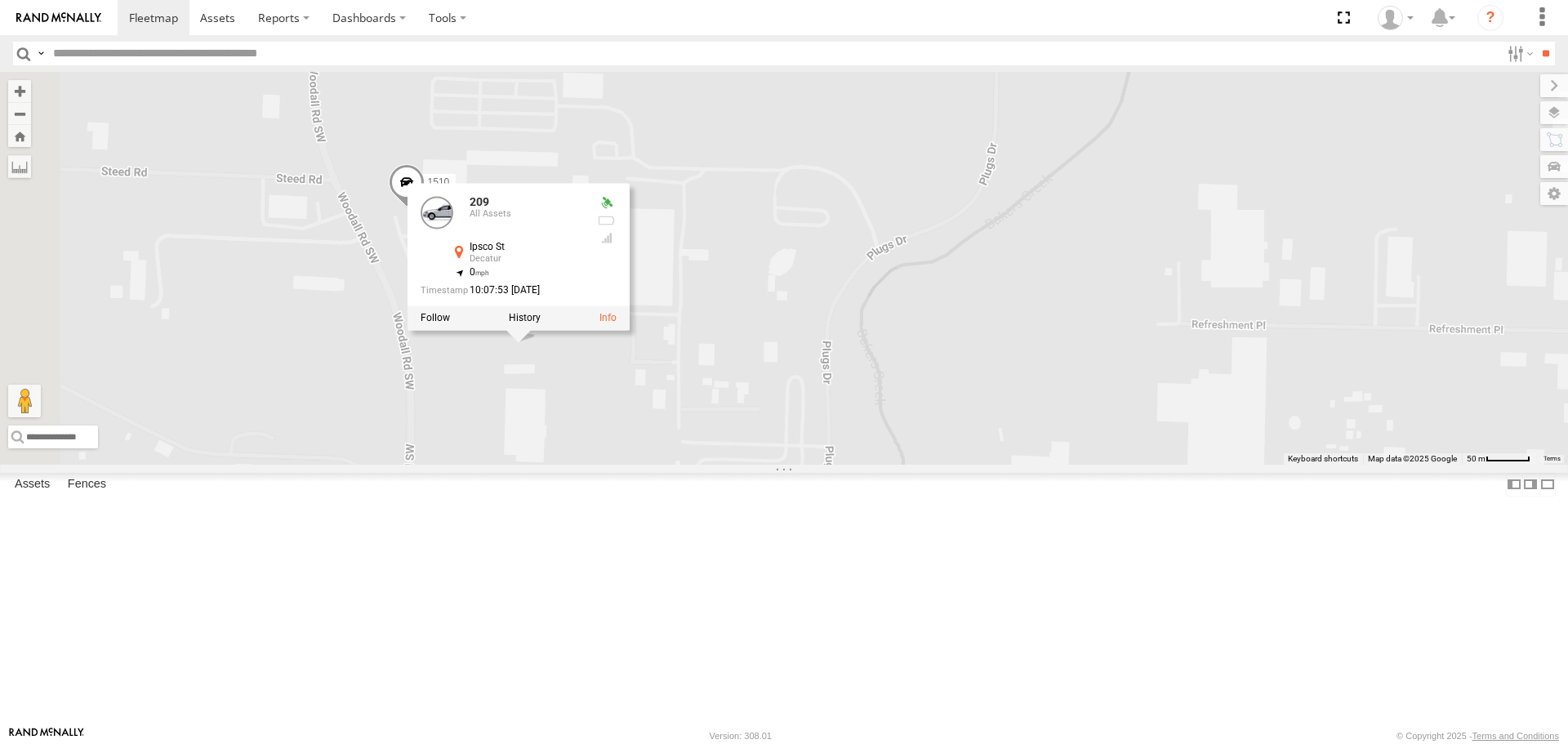
click at [796, 463] on div "205 1510 209 219 2 209 All Assets Ipsco St Decatur 34.61011 , -87.04965 0 10:07…" at bounding box center [784, 268] width 1568 height 392
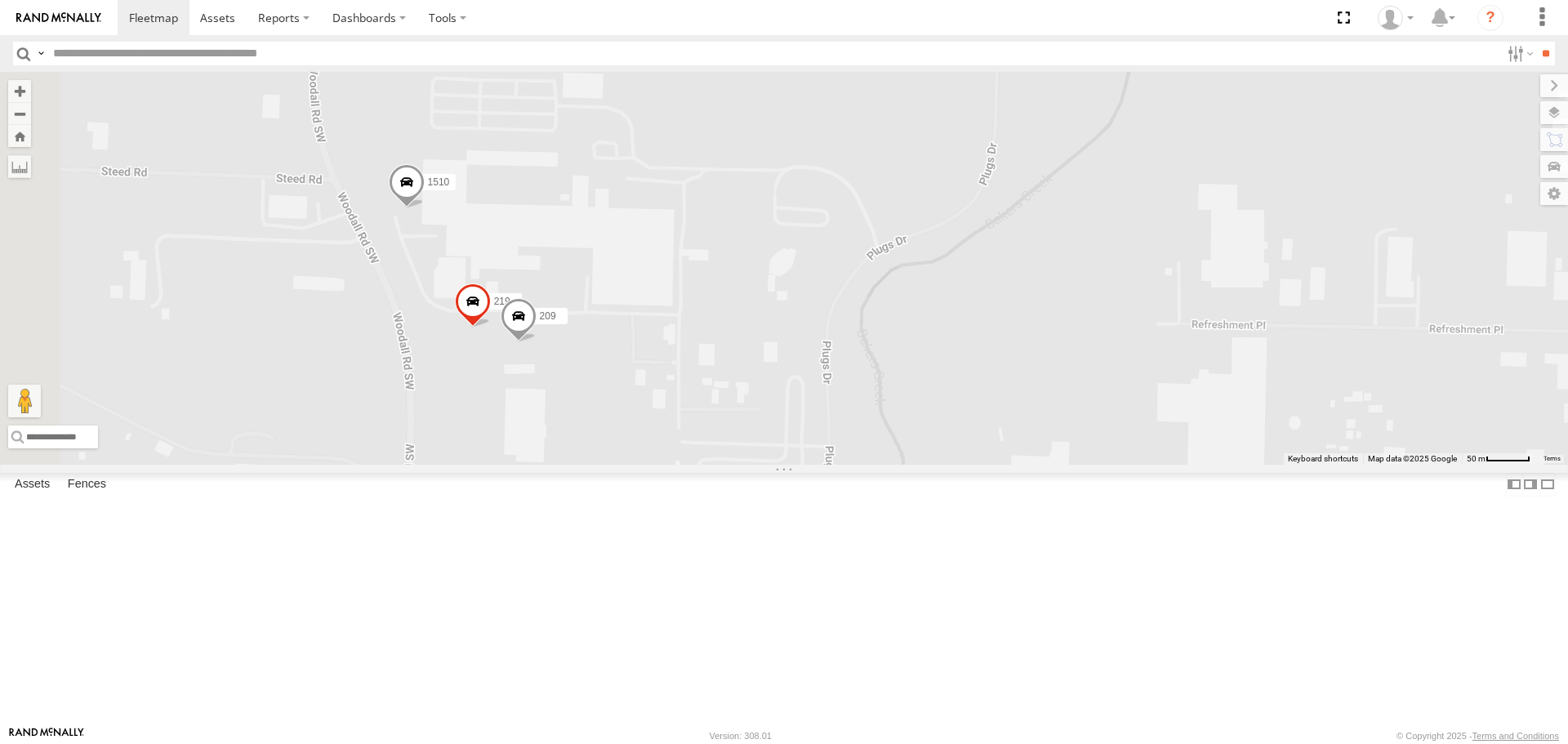
drag, startPoint x: 1011, startPoint y: 584, endPoint x: 904, endPoint y: 169, distance: 428.6
click at [904, 169] on div "205 1510 209 219 2" at bounding box center [784, 268] width 1568 height 392
